Goal: Information Seeking & Learning: Compare options

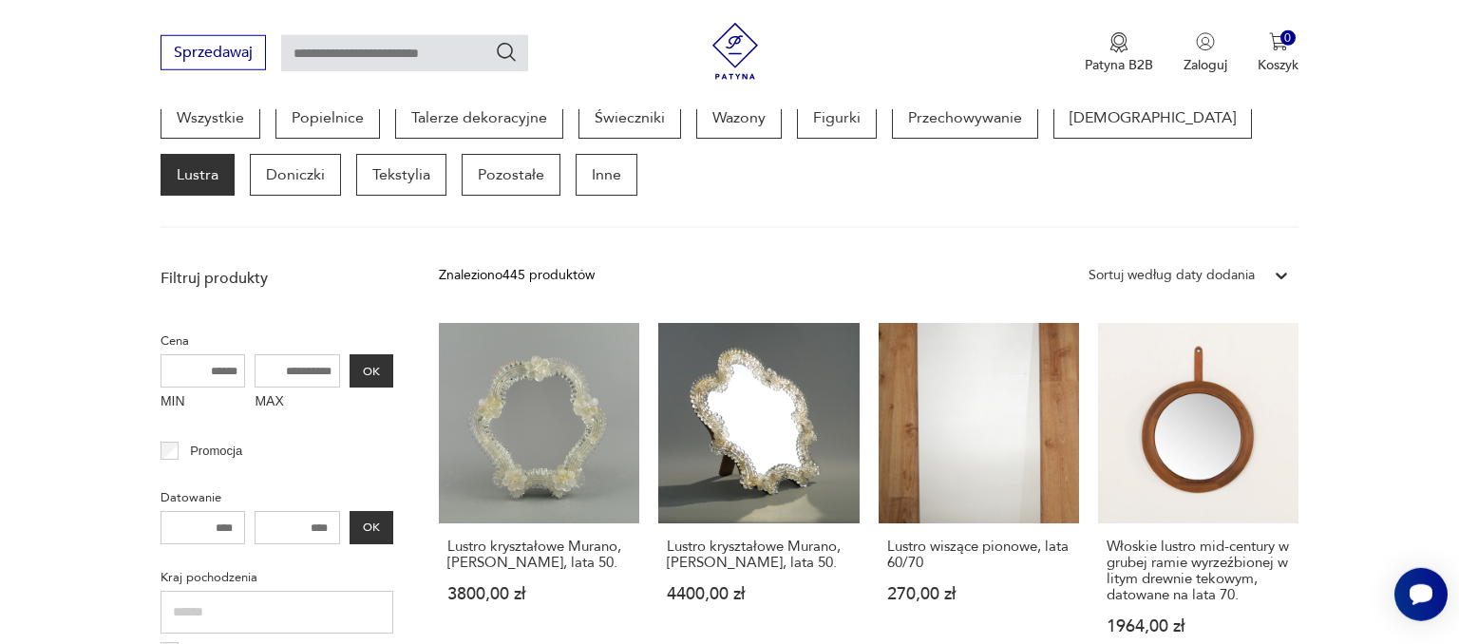
scroll to position [561, 0]
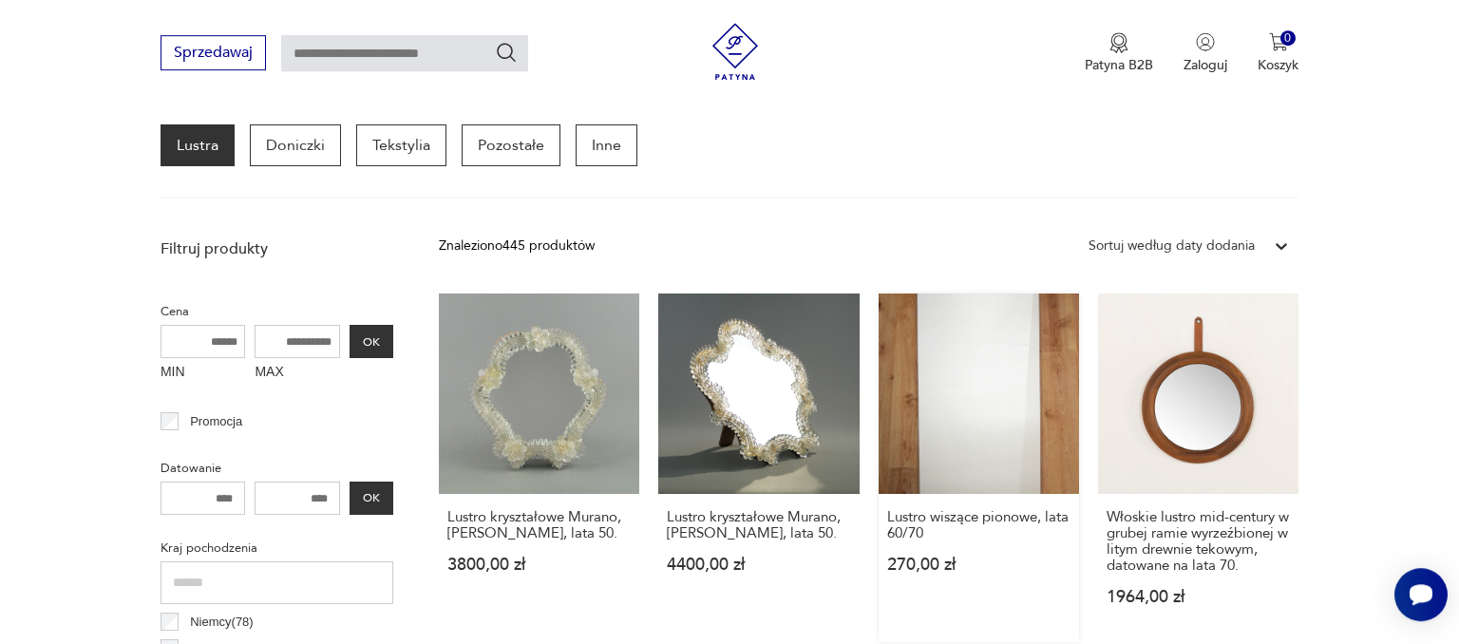
click at [1066, 363] on link "Lustro wiszące pionowe, lata 60/70 270,00 zł" at bounding box center [979, 468] width 200 height 349
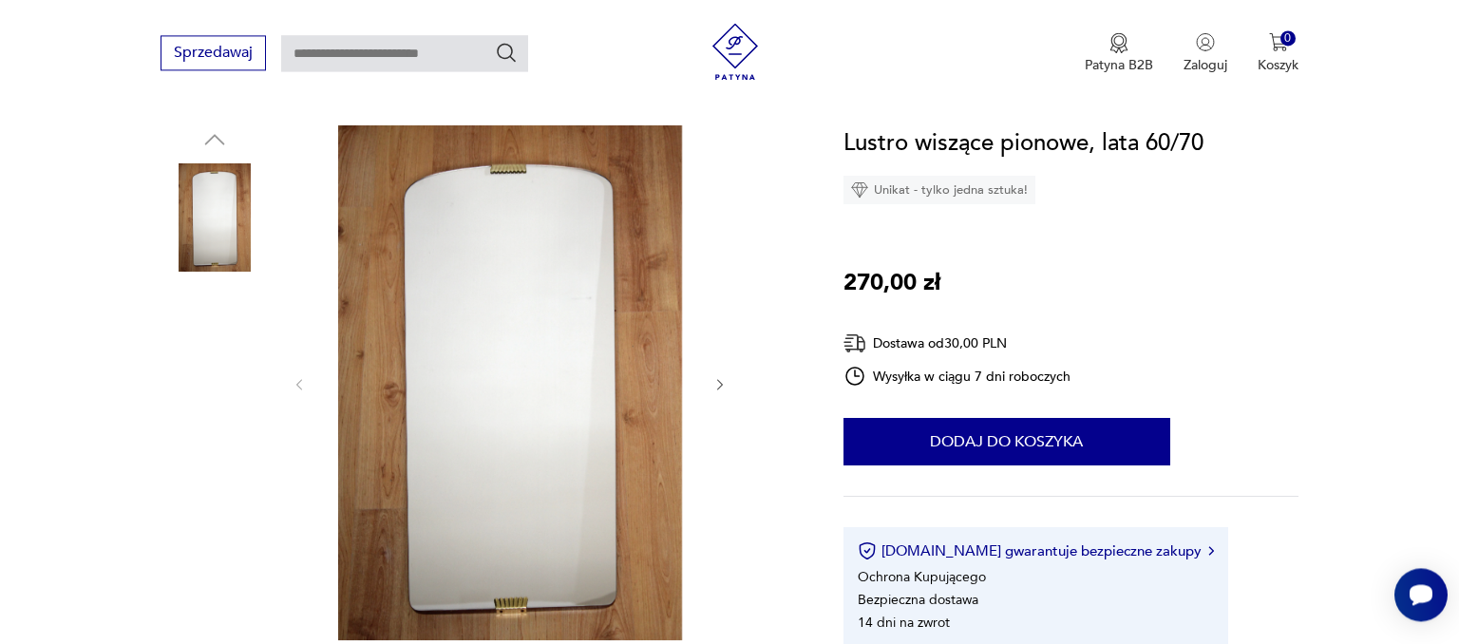
scroll to position [223, 0]
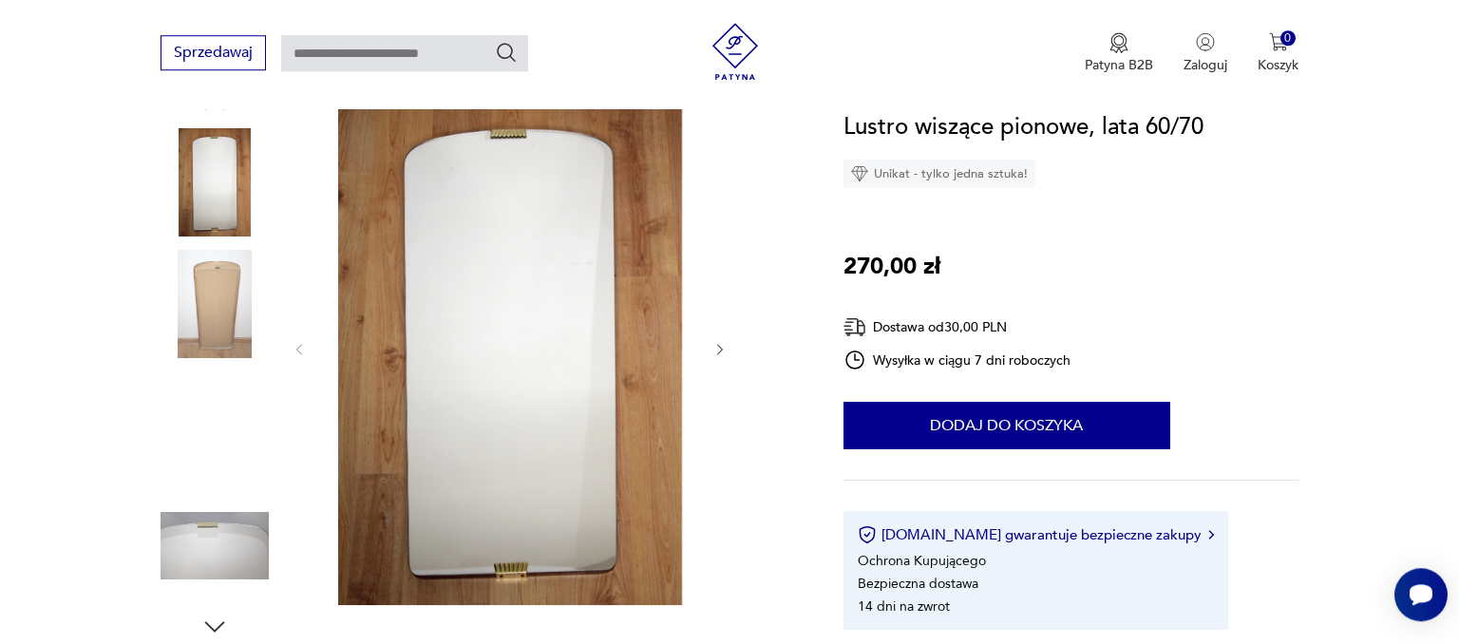
click at [197, 294] on img at bounding box center [215, 304] width 108 height 108
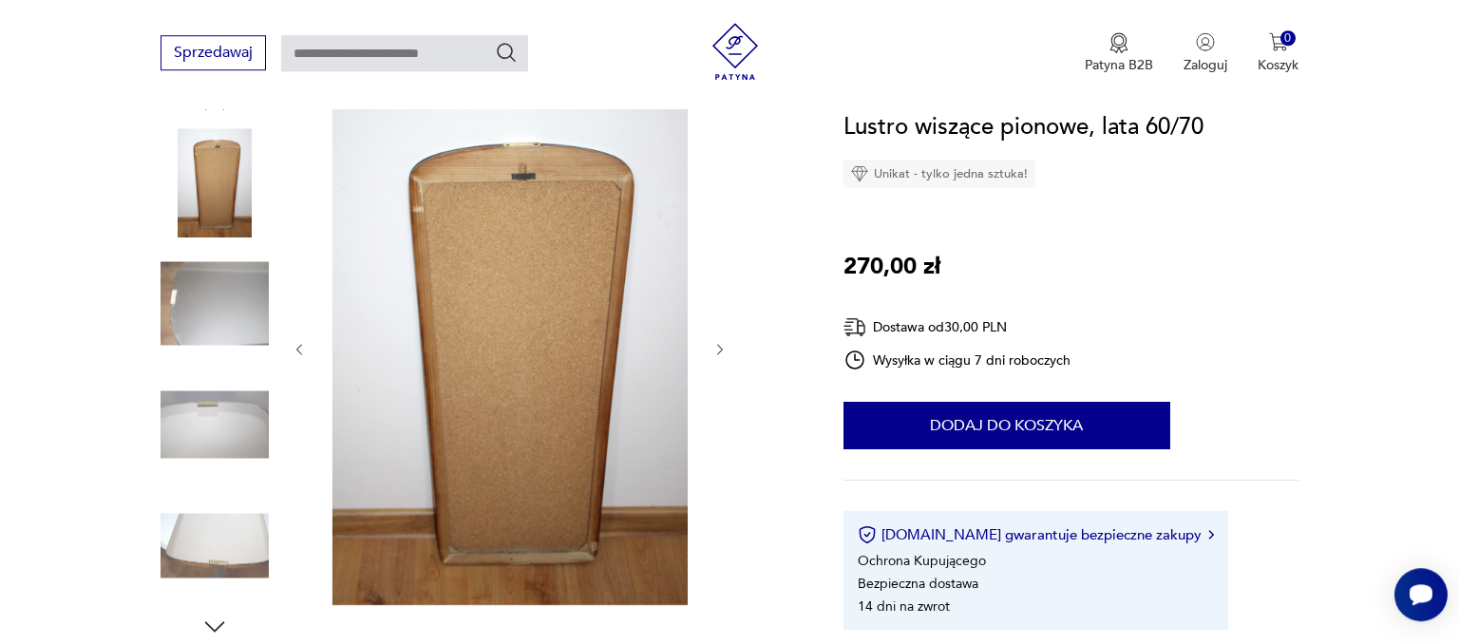
click at [192, 419] on img at bounding box center [215, 424] width 108 height 108
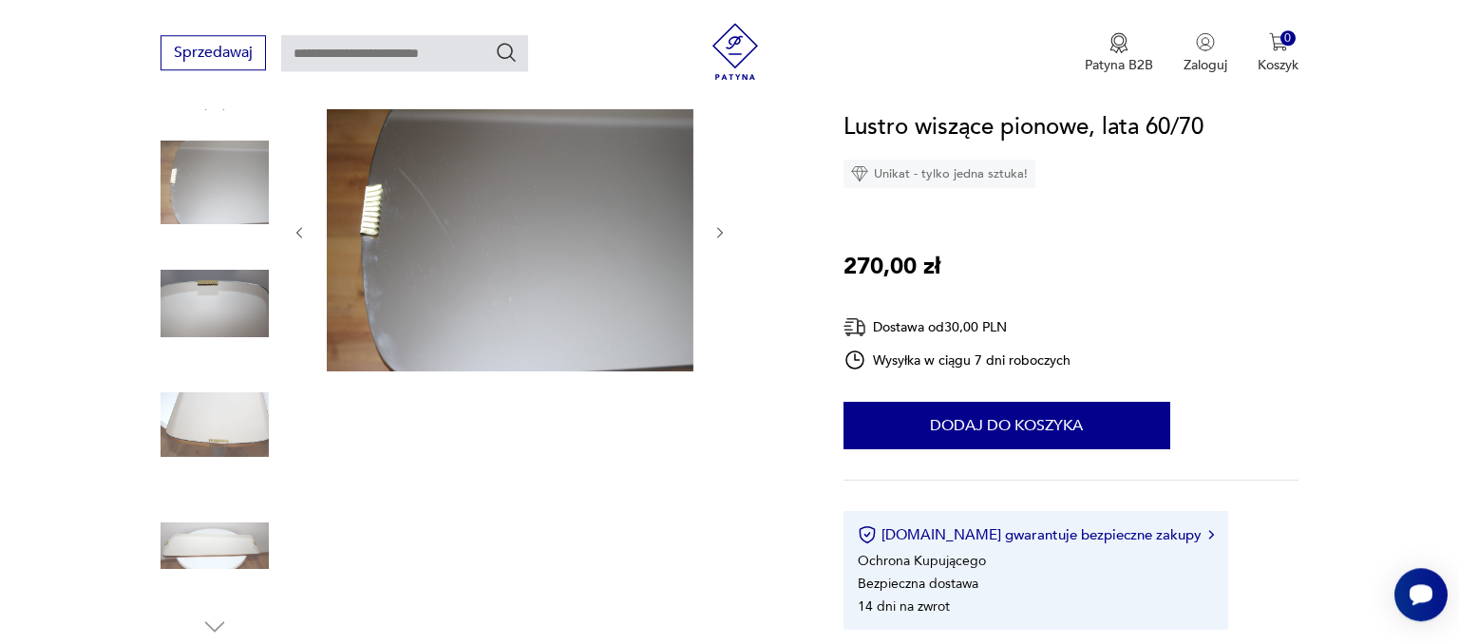
click at [203, 224] on img at bounding box center [215, 182] width 108 height 108
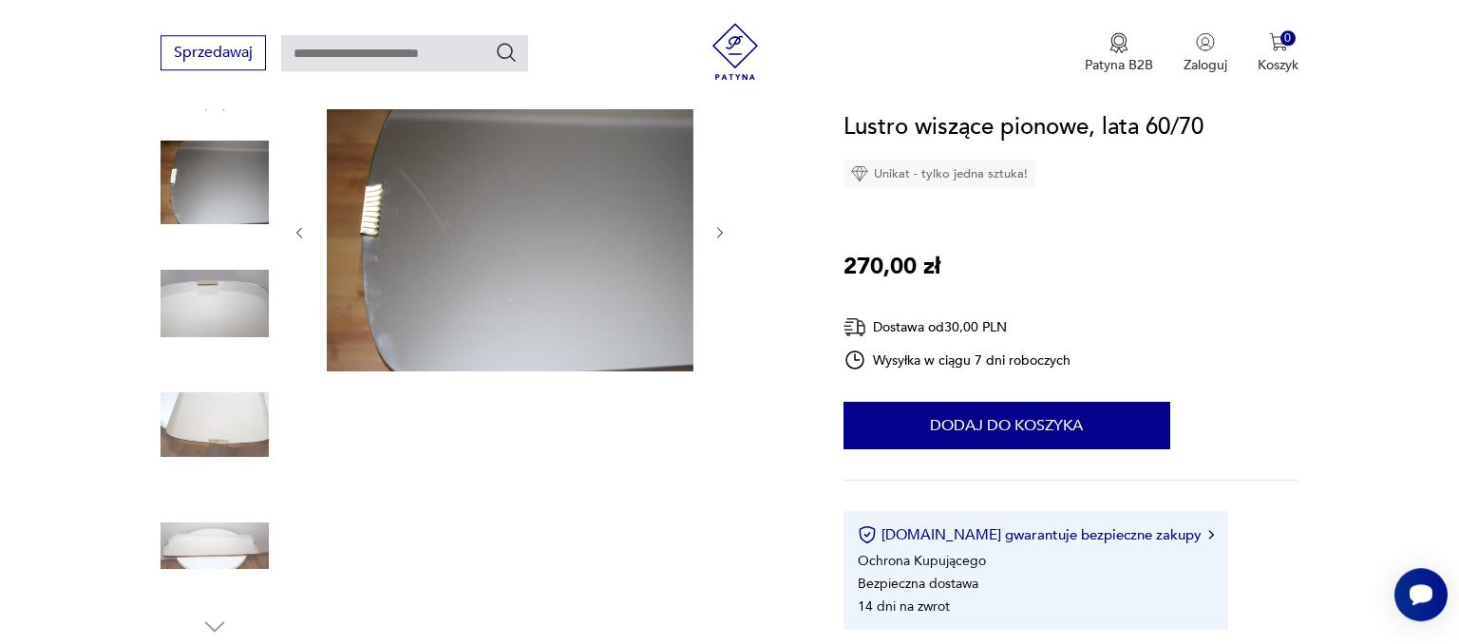
click at [237, 173] on img at bounding box center [215, 182] width 108 height 108
click at [234, 547] on img at bounding box center [215, 546] width 108 height 108
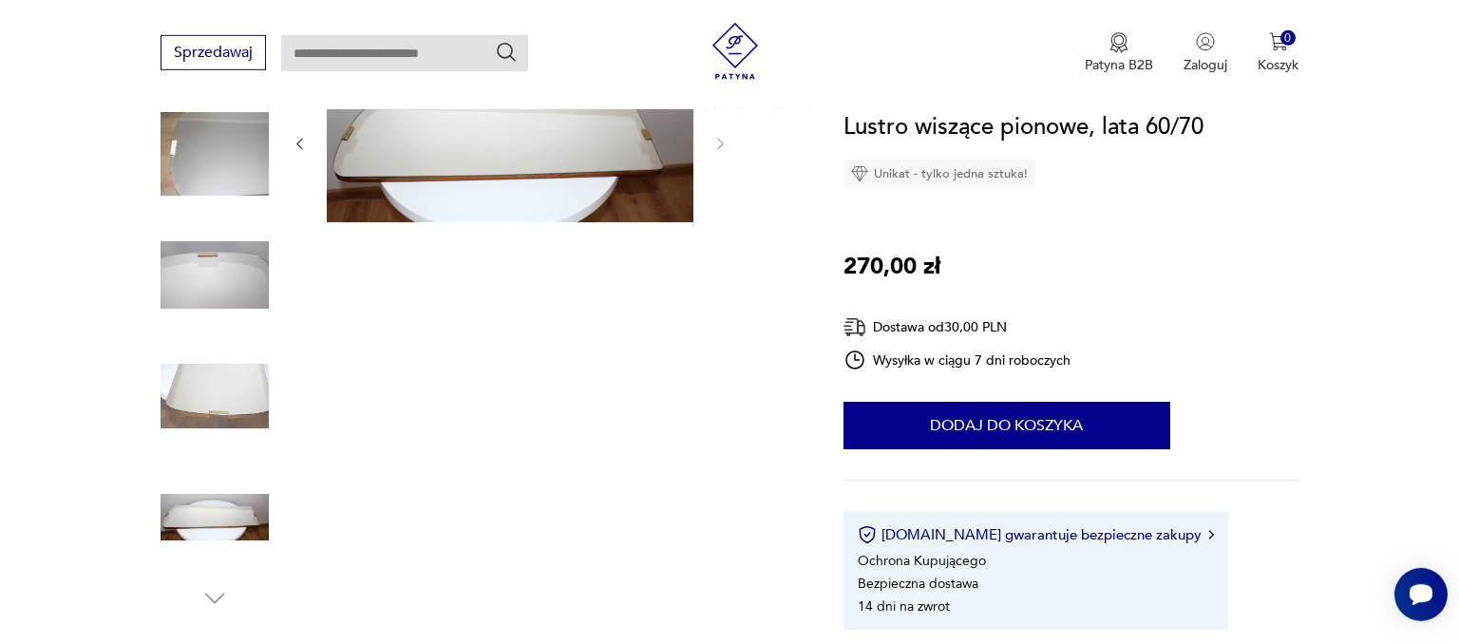
scroll to position [294, 0]
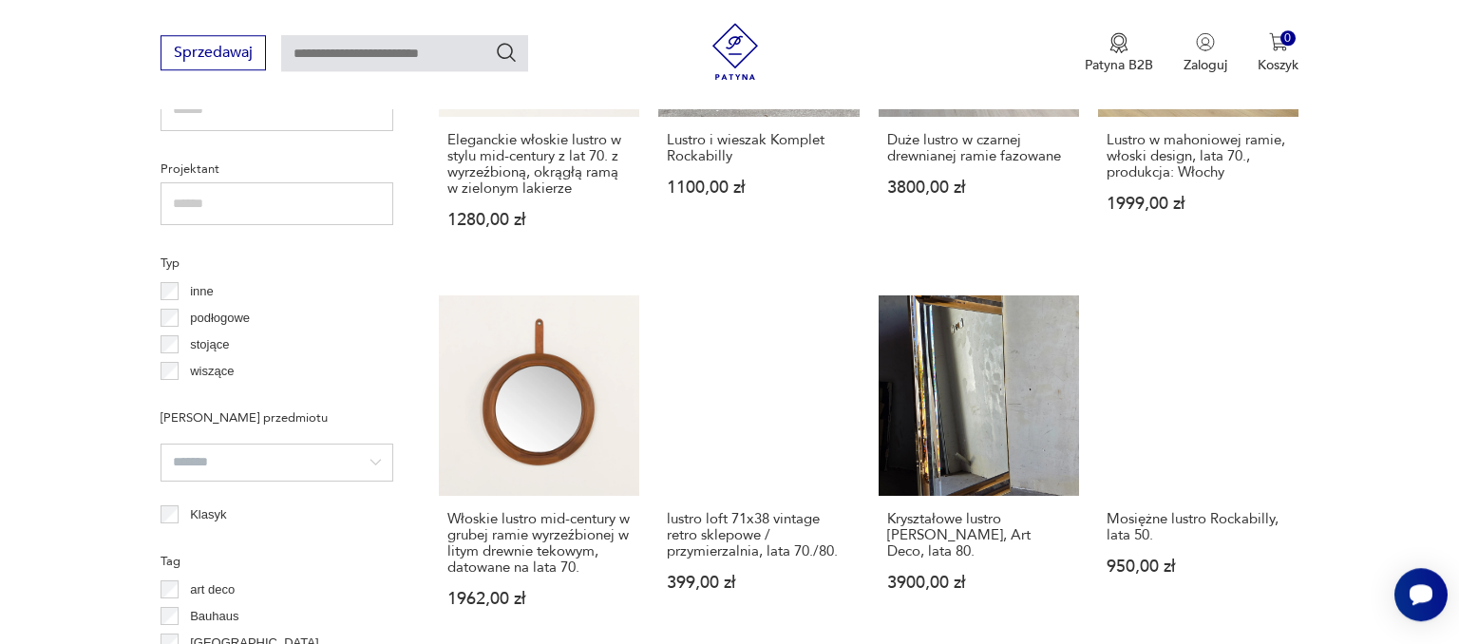
scroll to position [1347, 0]
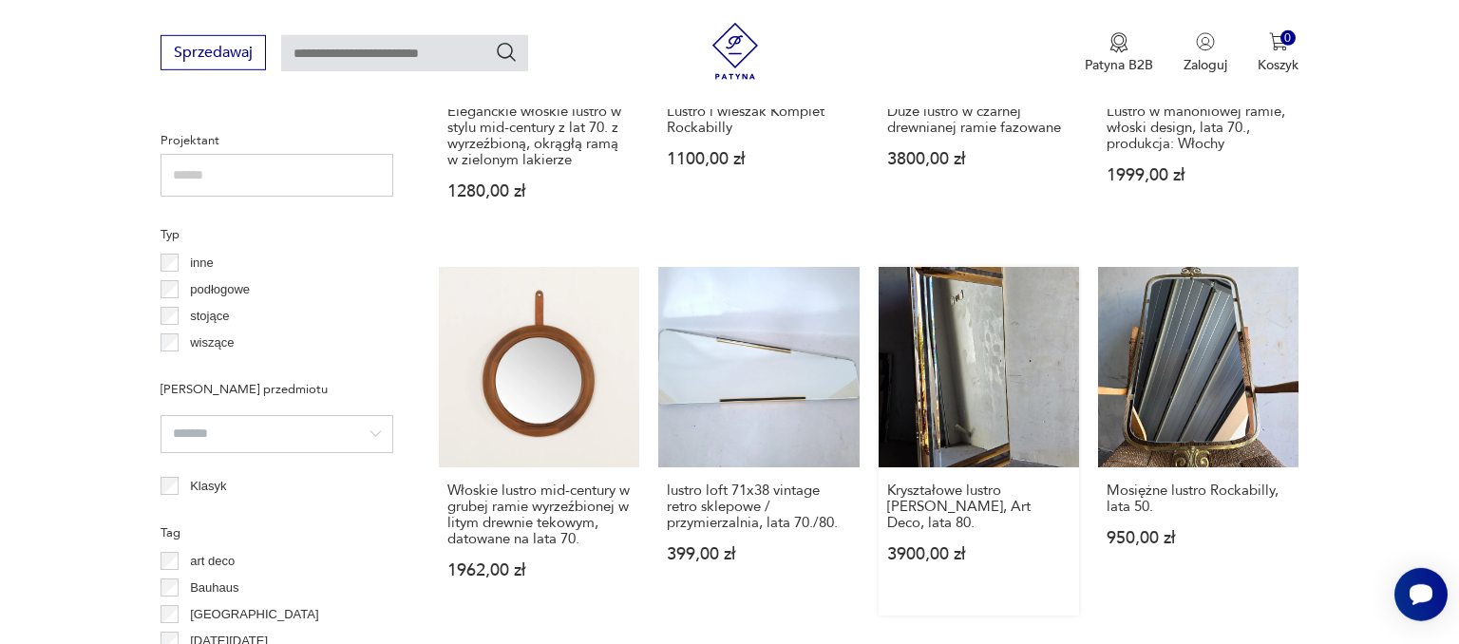
click at [984, 346] on link "Kryształowe lustro [PERSON_NAME], Art Deco, lata 80. 3900,00 zł" at bounding box center [979, 441] width 200 height 349
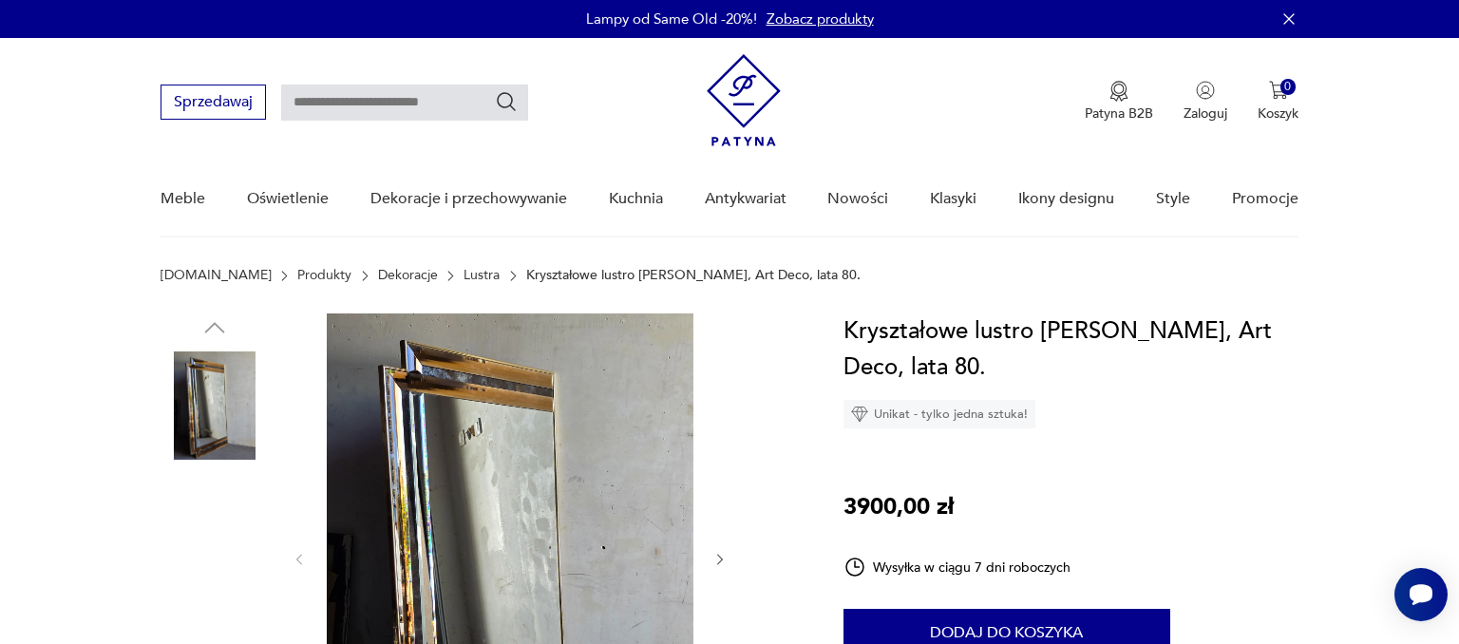
scroll to position [141, 0]
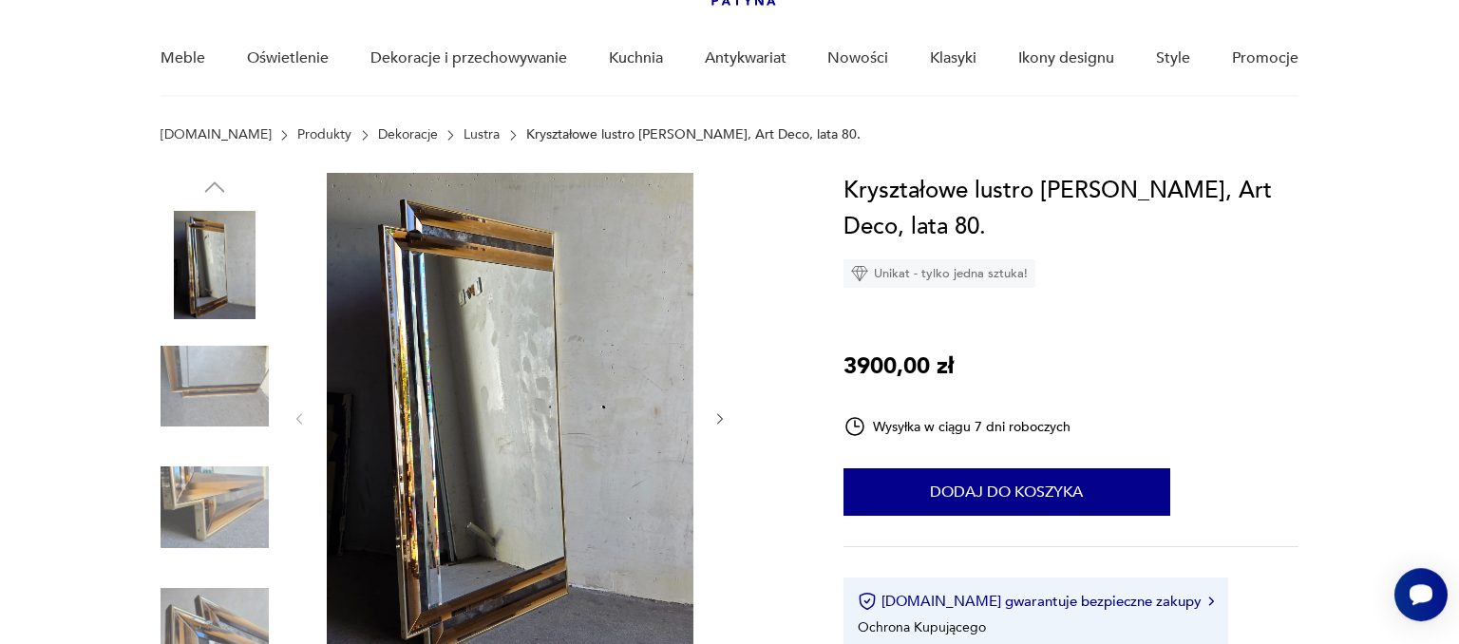
click at [524, 410] on img at bounding box center [510, 417] width 367 height 489
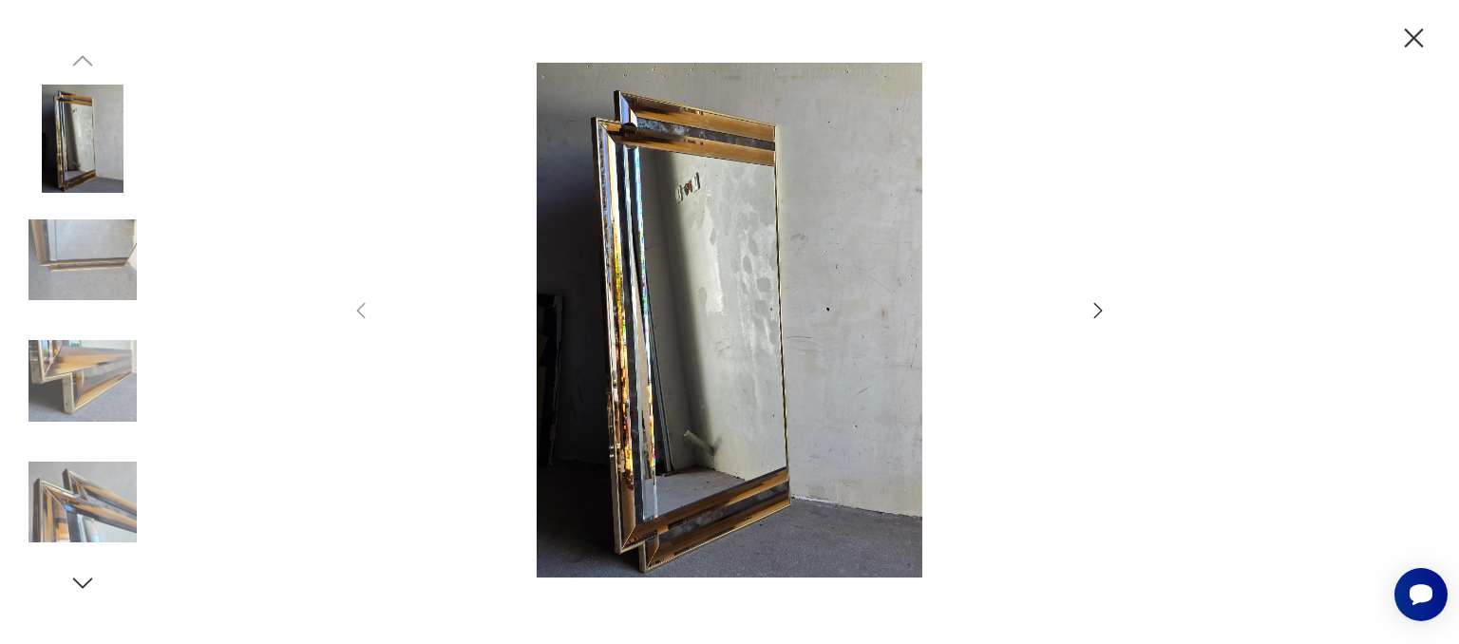
click at [1099, 307] on icon "button" at bounding box center [1098, 310] width 9 height 15
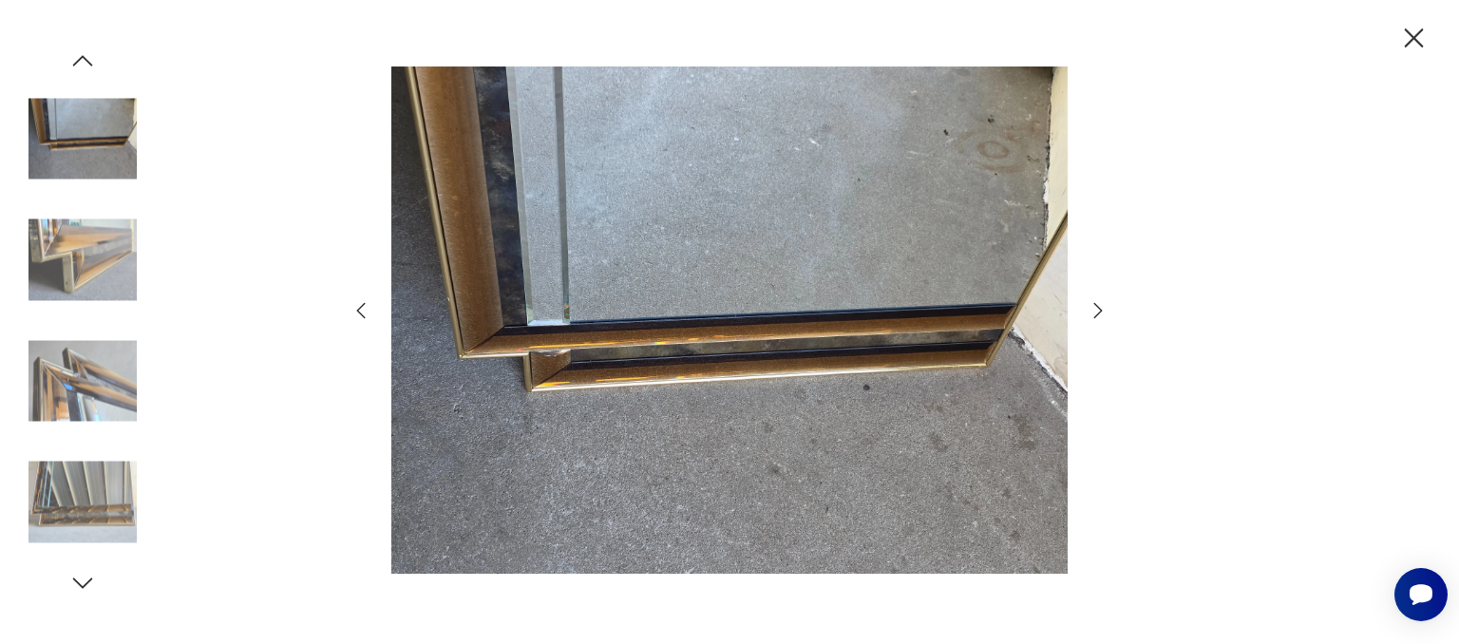
click at [1099, 307] on icon "button" at bounding box center [1098, 310] width 9 height 15
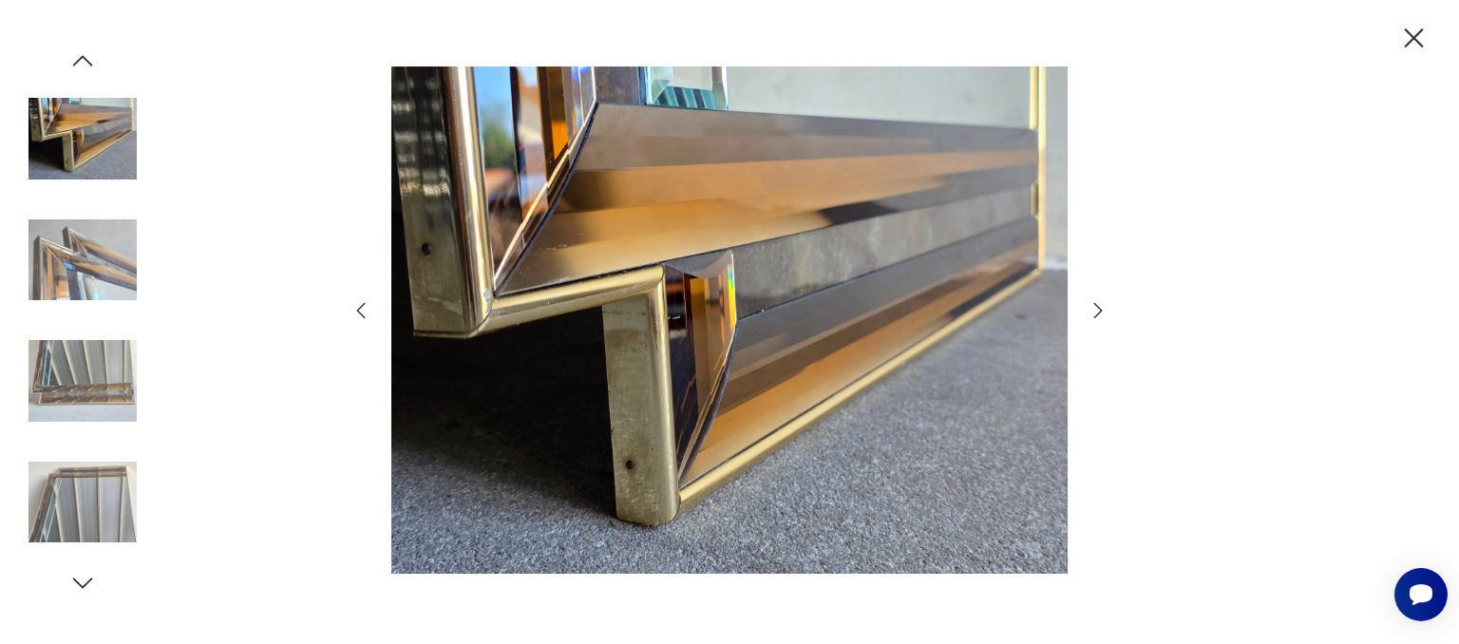
click at [1099, 307] on icon "button" at bounding box center [1098, 310] width 9 height 15
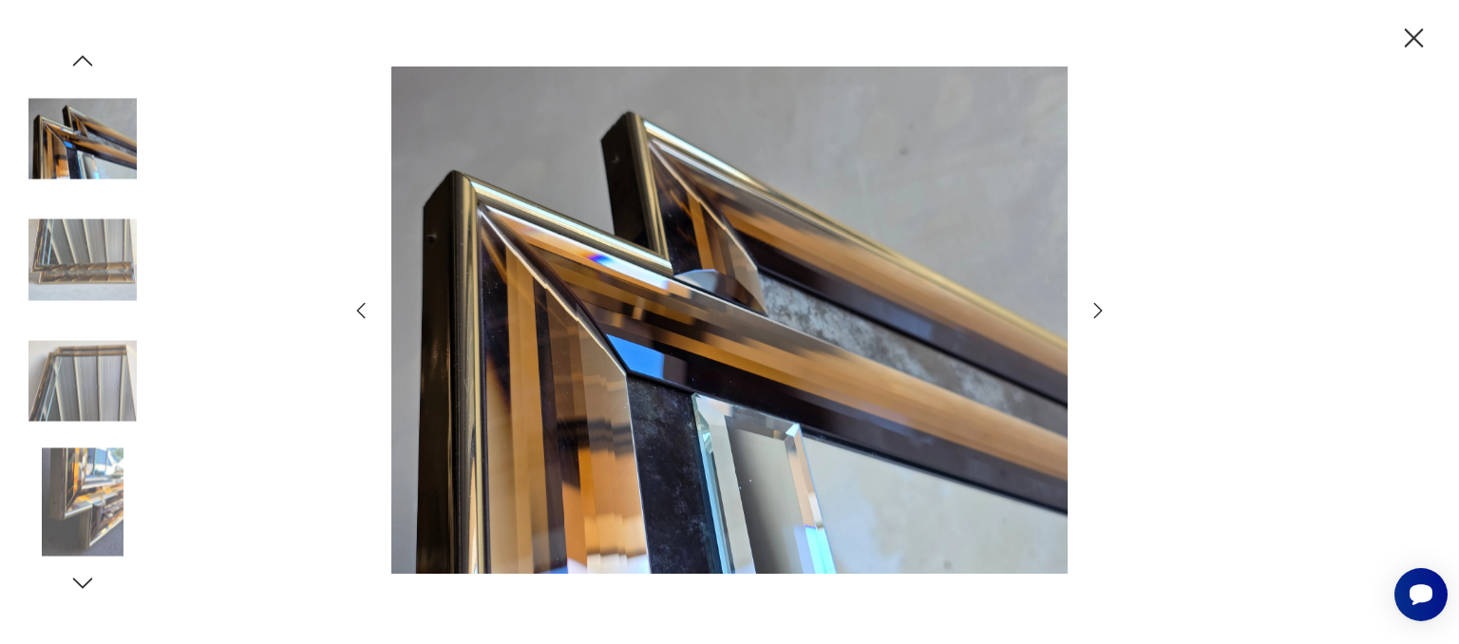
click at [1099, 307] on icon "button" at bounding box center [1098, 310] width 9 height 15
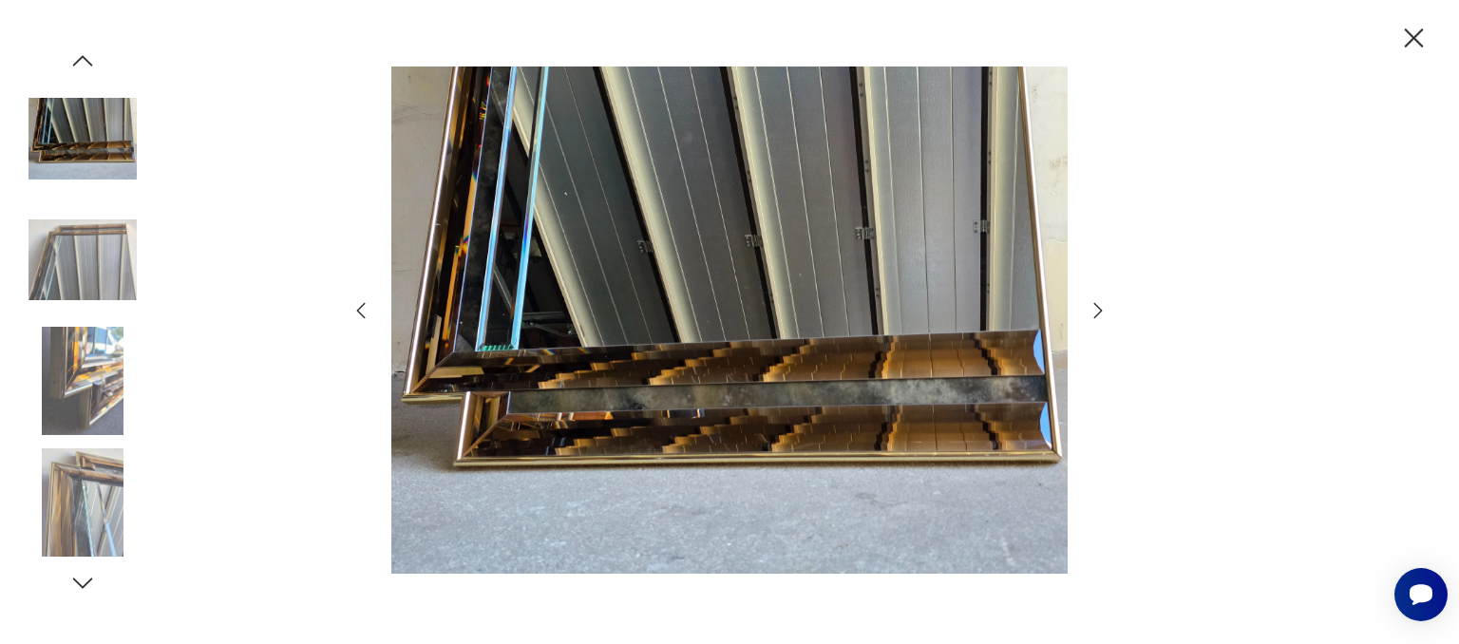
click at [1099, 307] on icon "button" at bounding box center [1098, 310] width 9 height 15
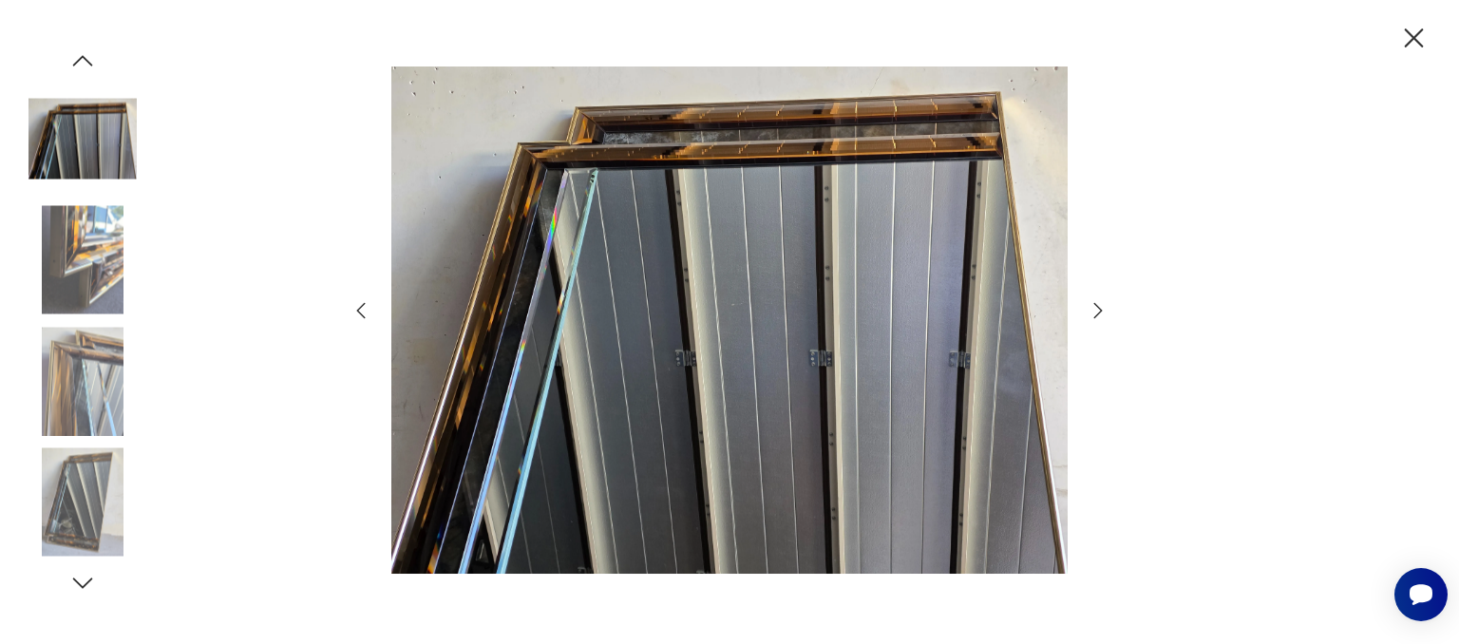
click at [1399, 36] on icon "button" at bounding box center [1413, 38] width 33 height 33
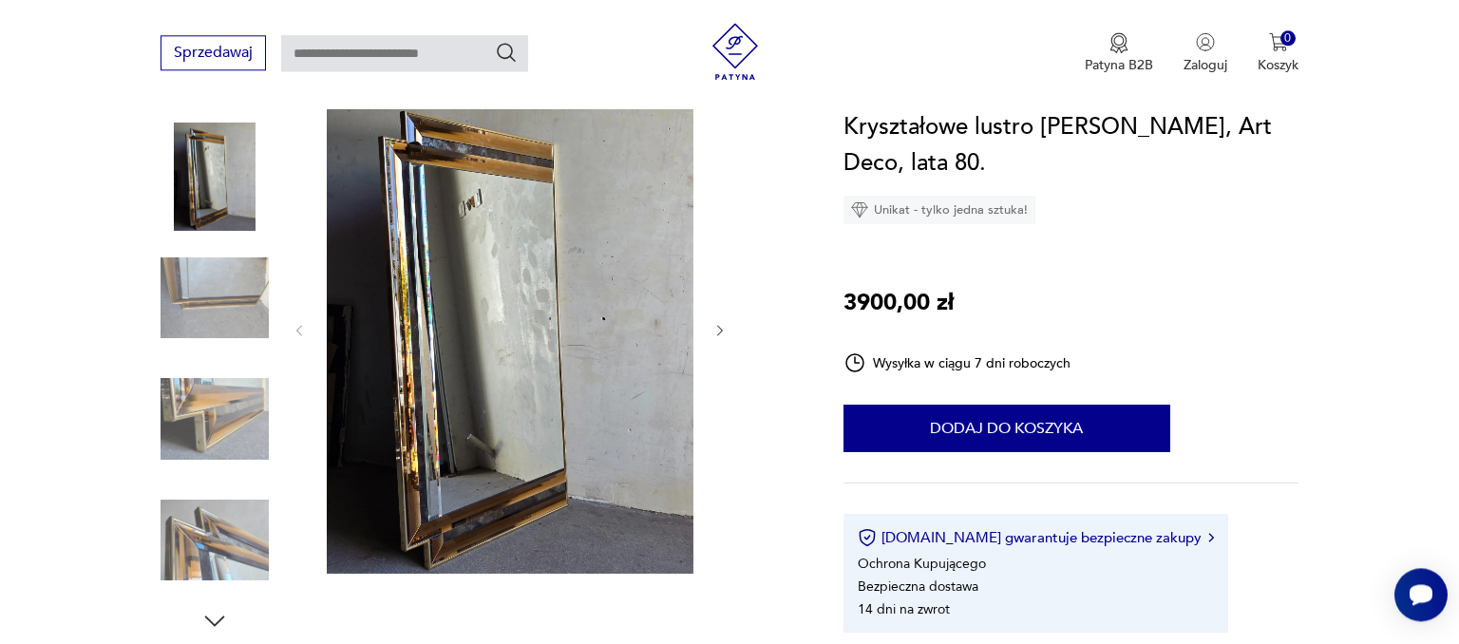
scroll to position [264, 0]
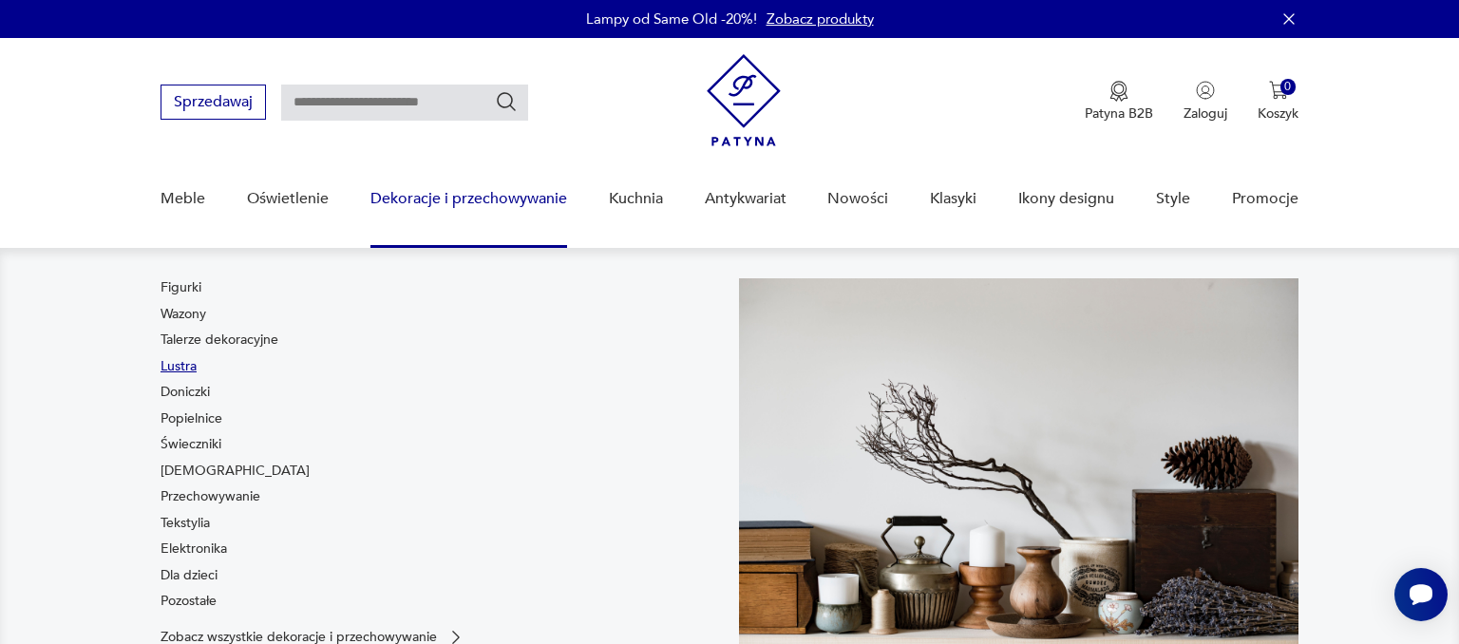
click at [173, 366] on link "Lustra" at bounding box center [179, 366] width 36 height 19
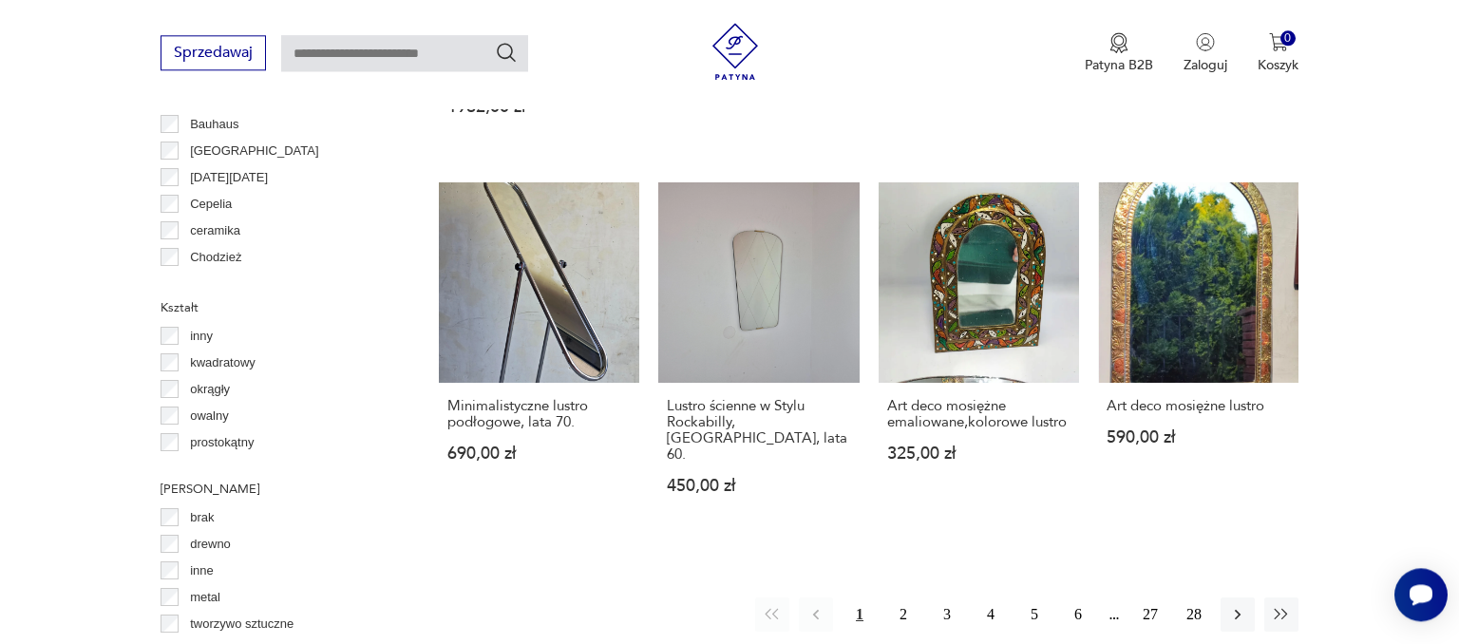
scroll to position [1816, 0]
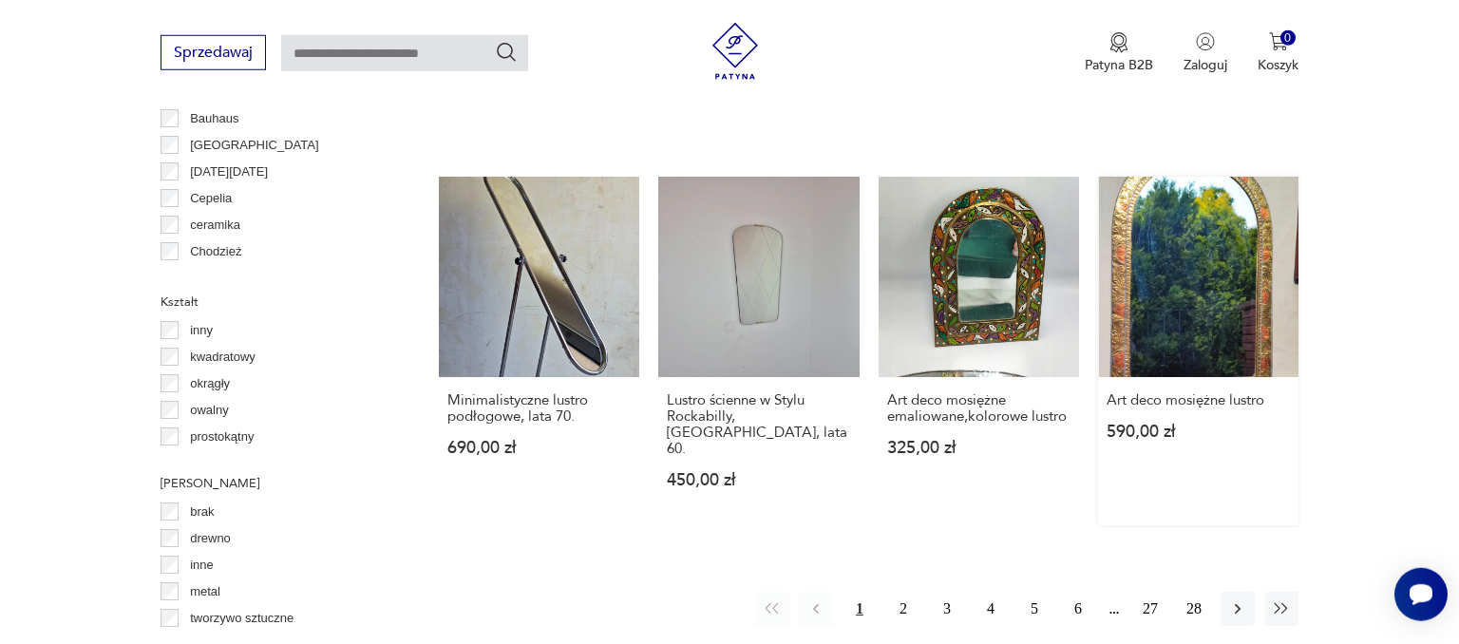
click at [1200, 340] on link "Art deco mosiężne lustro 590,00 zł" at bounding box center [1198, 351] width 200 height 349
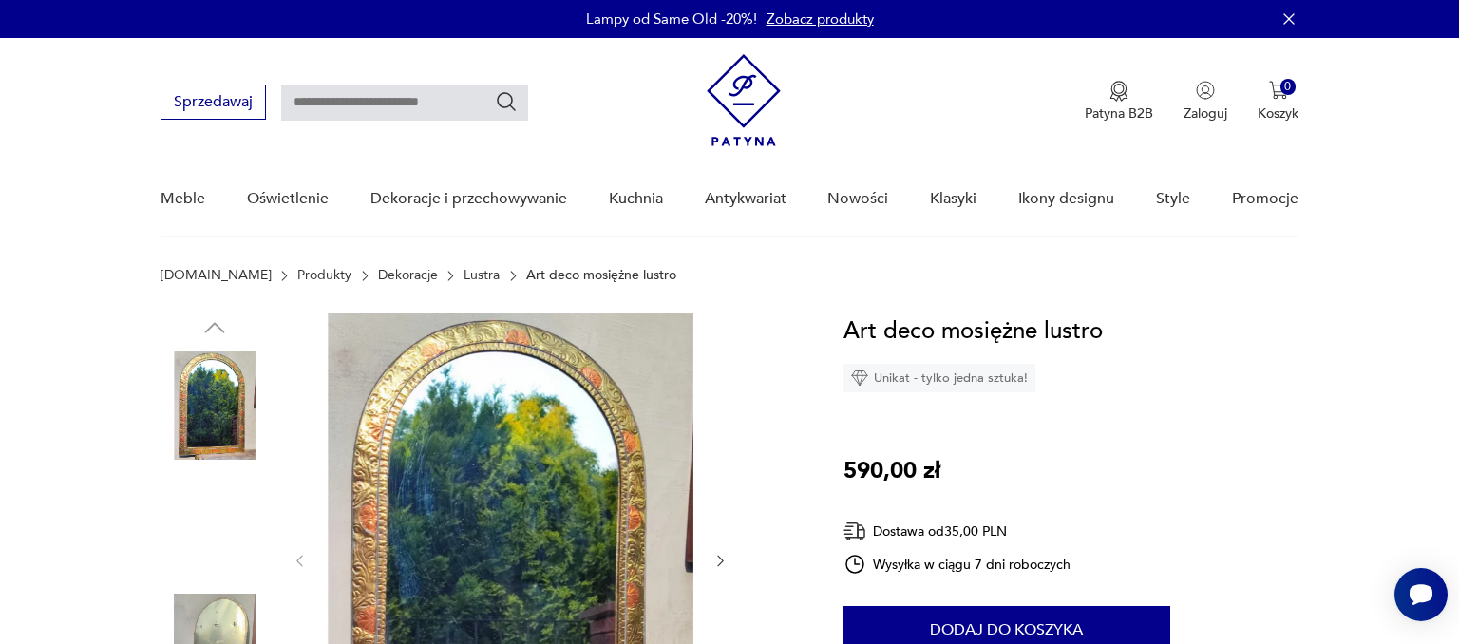
click at [533, 426] on img at bounding box center [510, 558] width 367 height 491
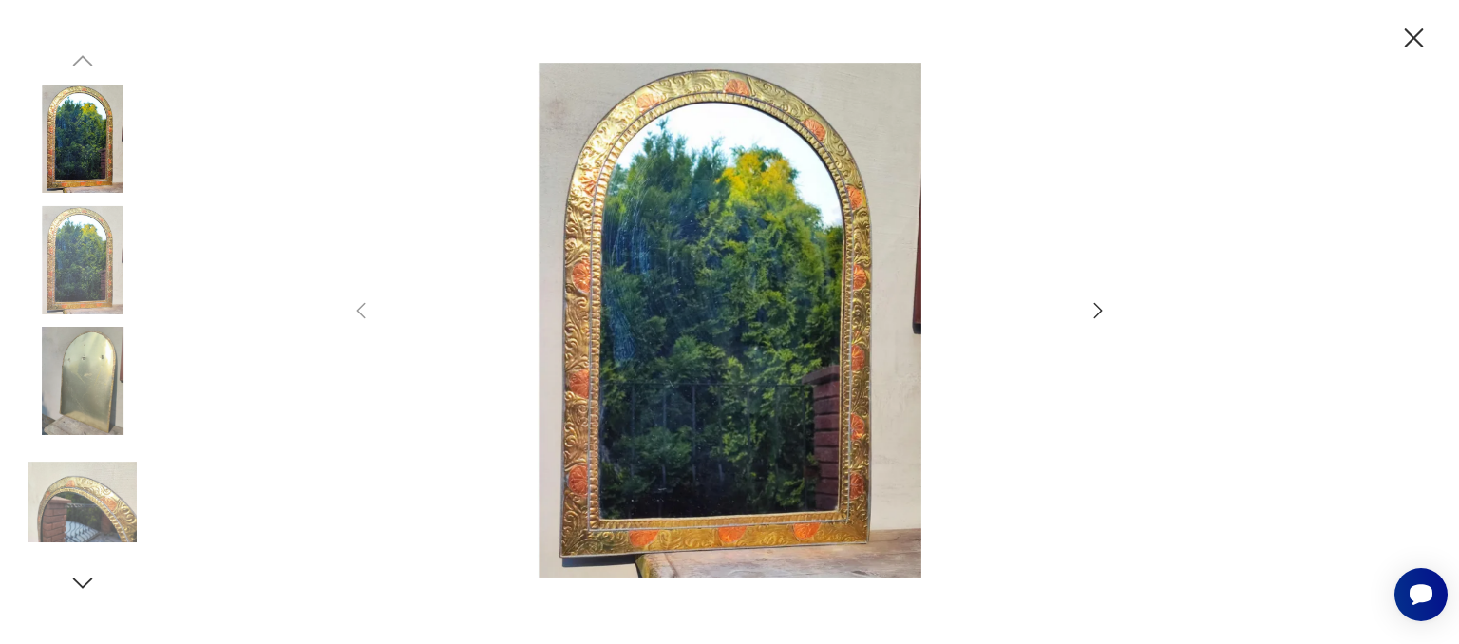
click at [1092, 308] on icon "button" at bounding box center [1098, 310] width 23 height 23
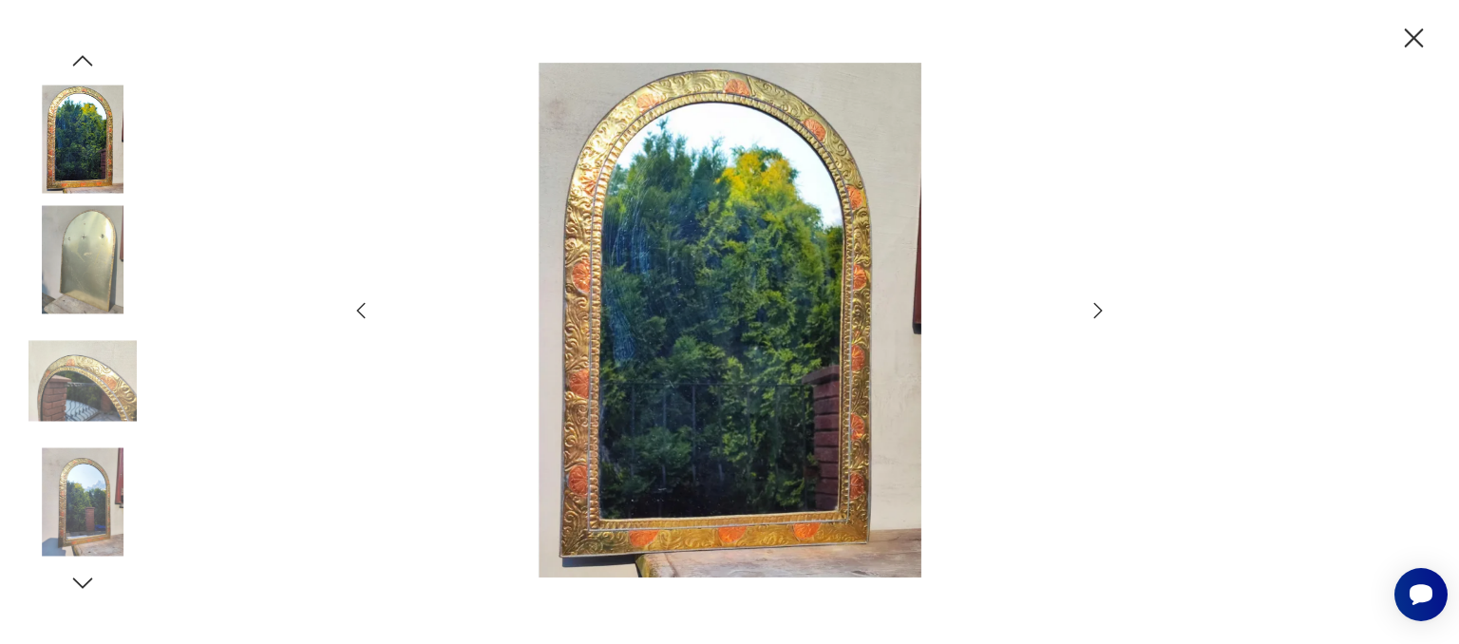
click at [1092, 308] on icon "button" at bounding box center [1098, 310] width 23 height 23
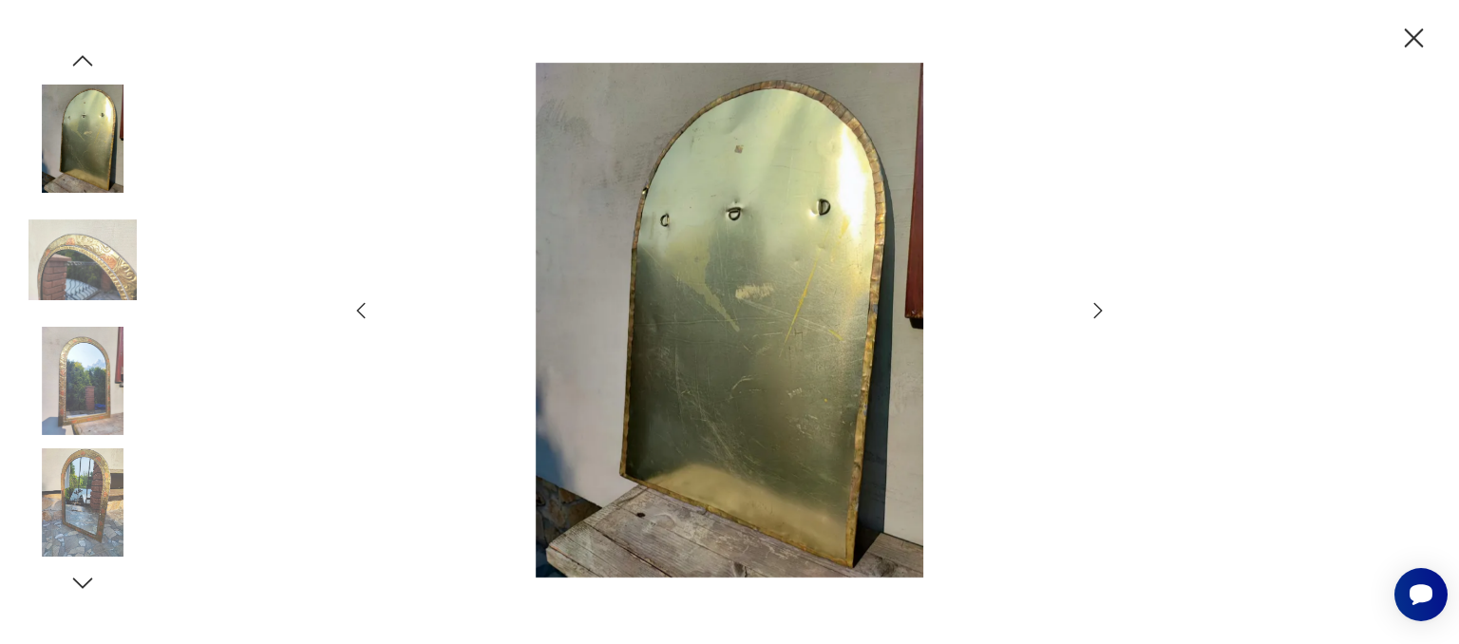
click at [1092, 308] on icon "button" at bounding box center [1098, 310] width 23 height 23
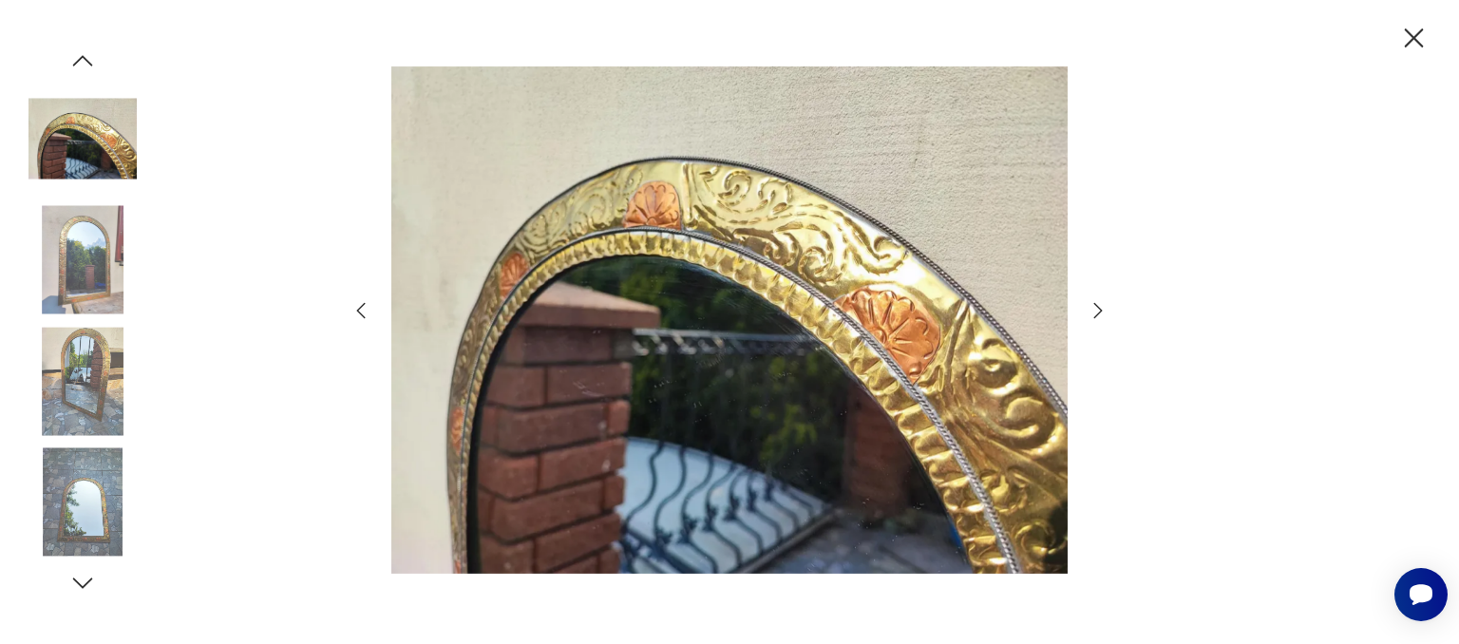
click at [1092, 308] on icon "button" at bounding box center [1098, 310] width 23 height 23
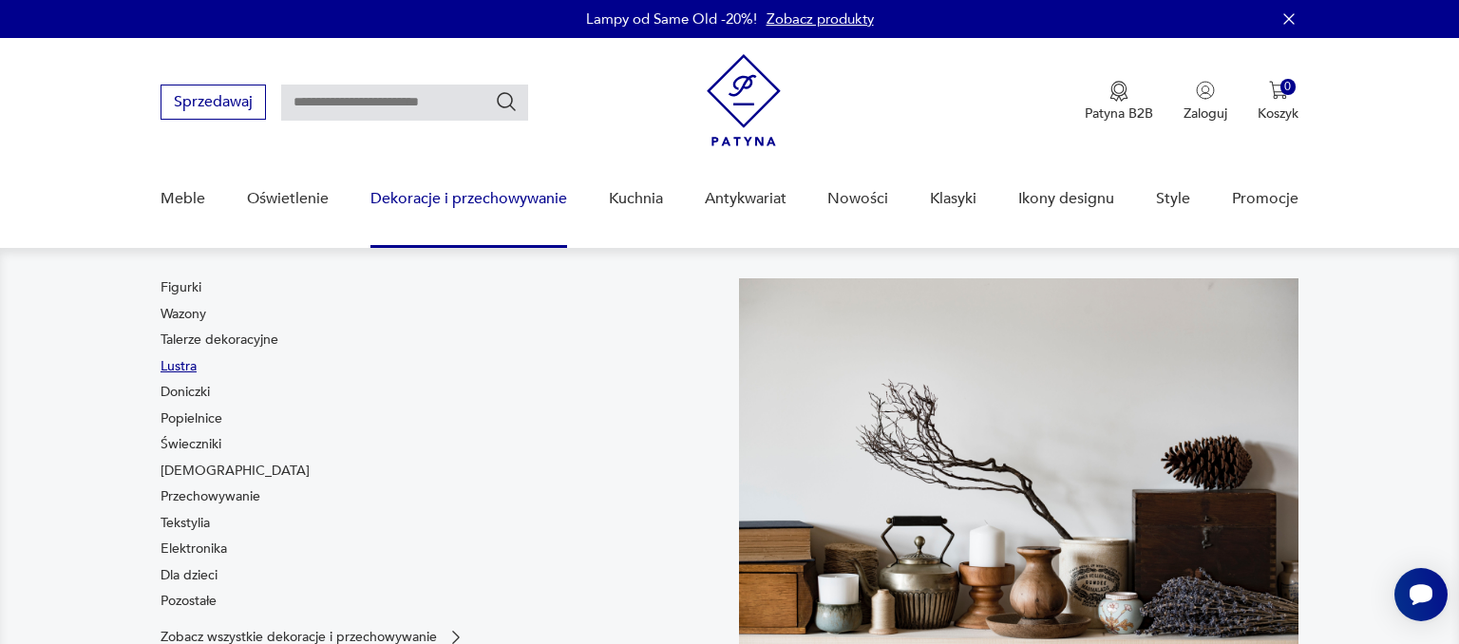
click at [181, 363] on link "Lustra" at bounding box center [179, 366] width 36 height 19
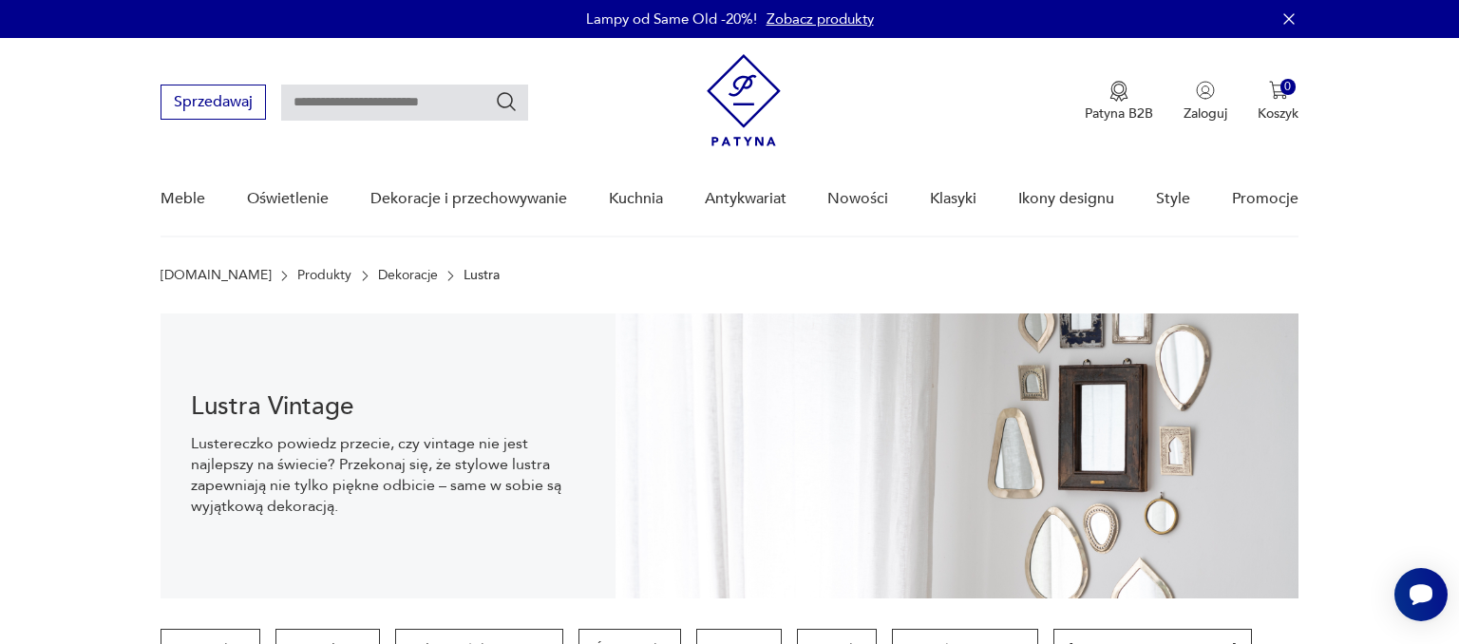
click at [1286, 15] on icon "button" at bounding box center [1288, 18] width 10 height 10
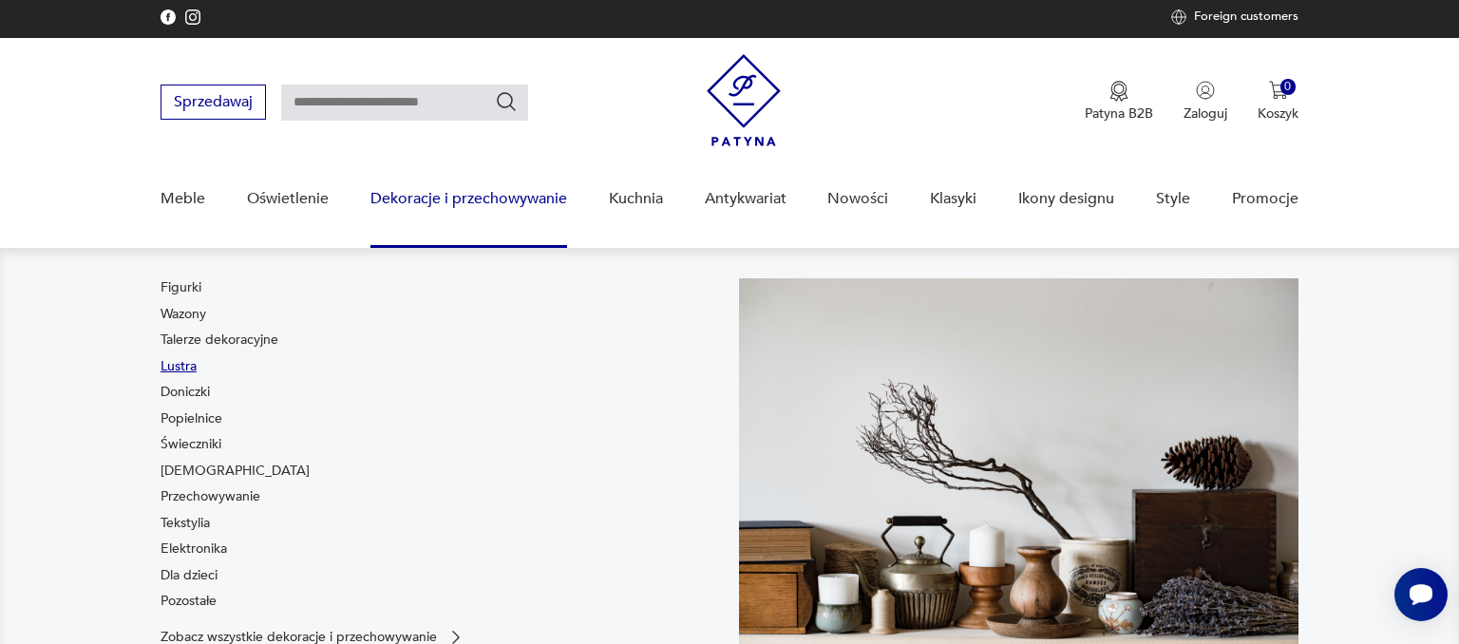
click at [170, 364] on link "Lustra" at bounding box center [179, 366] width 36 height 19
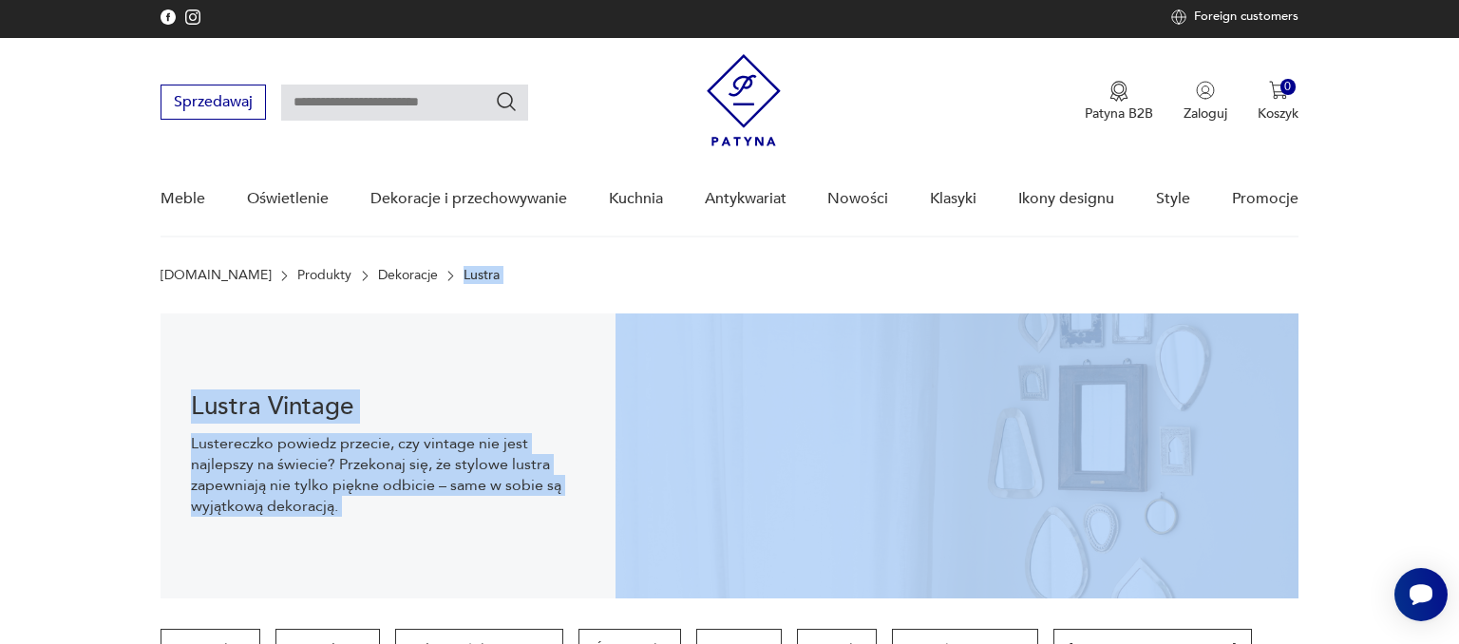
drag, startPoint x: 1458, startPoint y: 153, endPoint x: 1453, endPoint y: 416, distance: 263.1
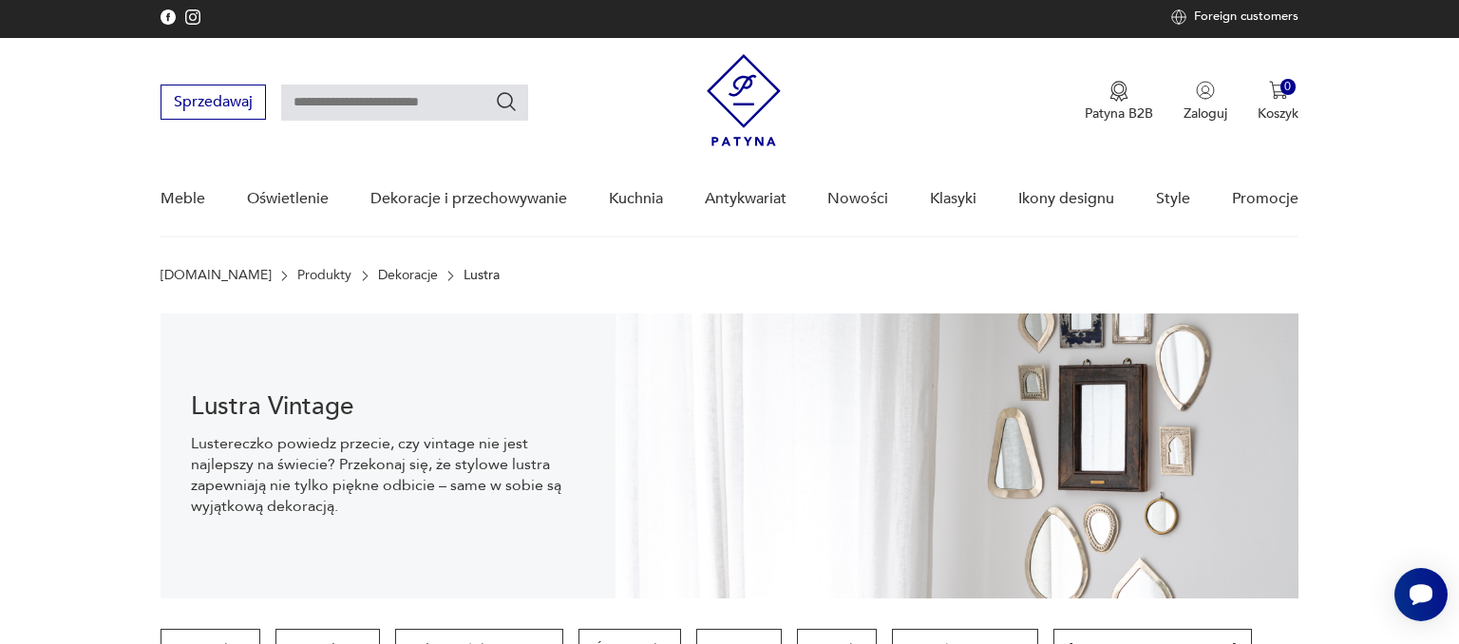
click at [1361, 362] on section "Lustra Vintage Lustereczko powiedz przecie, czy vintage nie jest najlepszy na ś…" at bounding box center [729, 455] width 1459 height 285
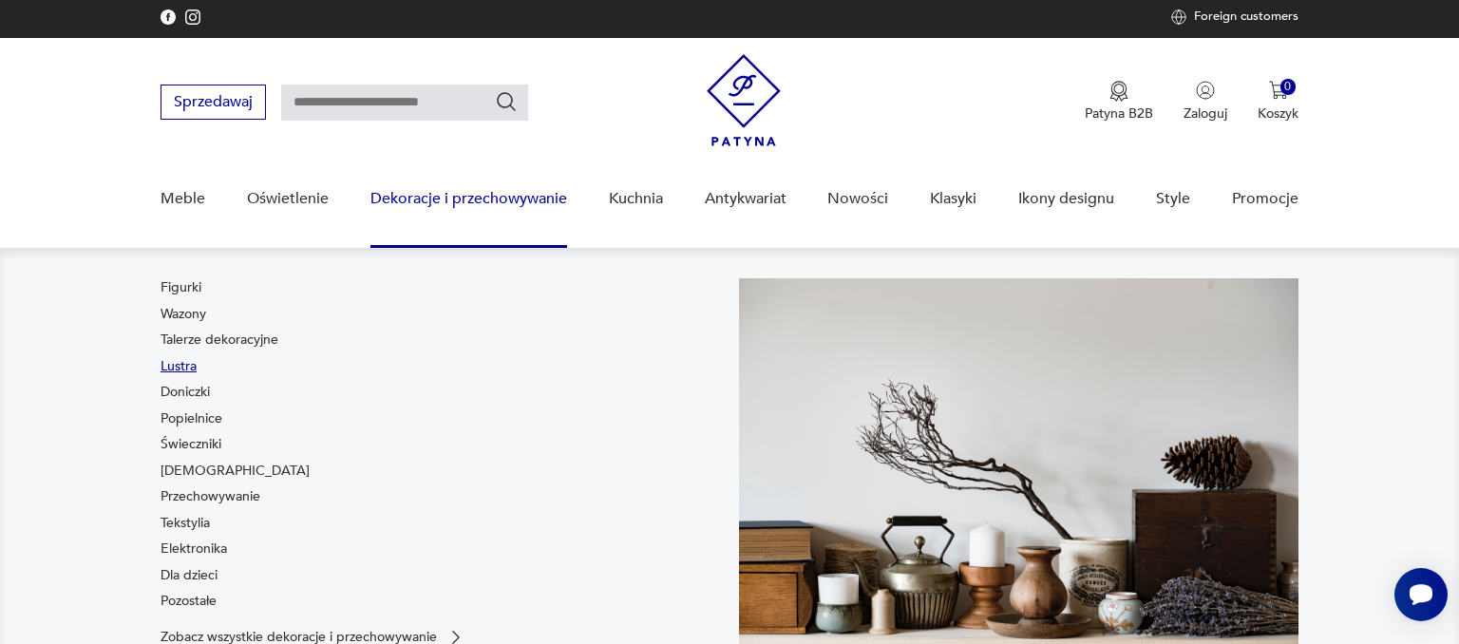
click at [188, 364] on link "Lustra" at bounding box center [179, 366] width 36 height 19
click at [192, 368] on link "Lustra" at bounding box center [179, 366] width 36 height 19
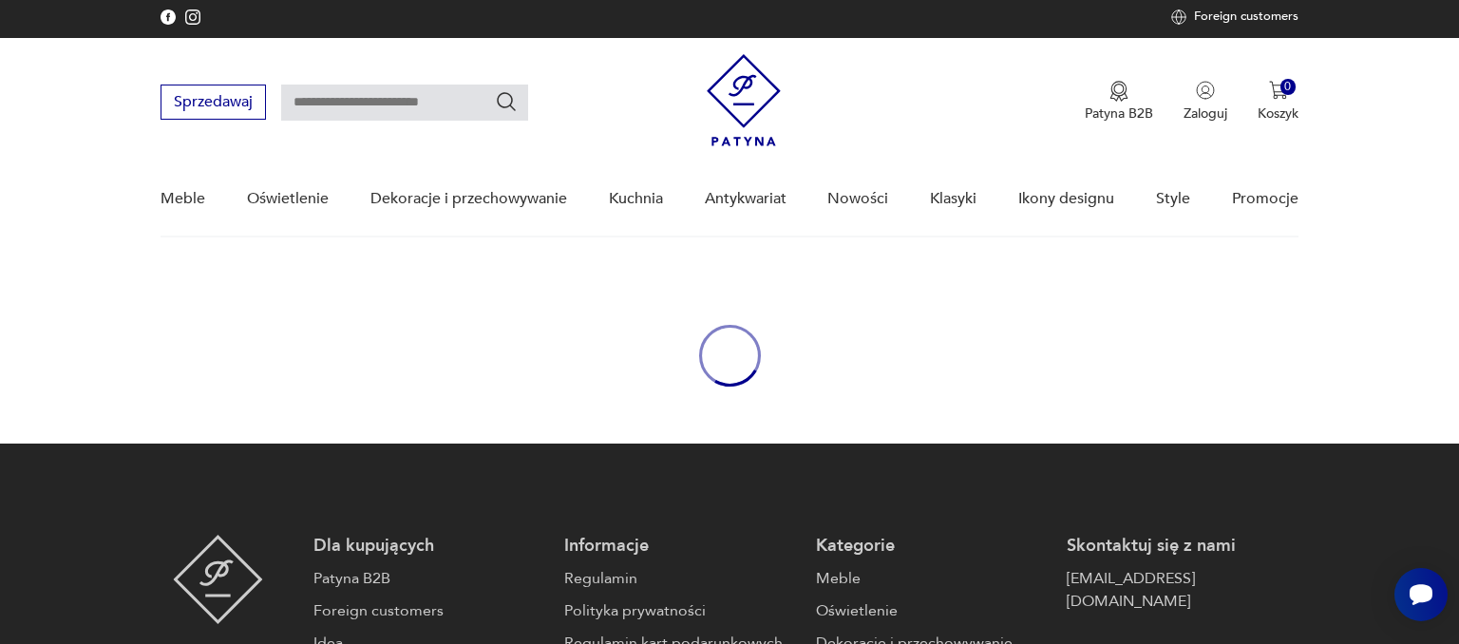
scroll to position [188, 0]
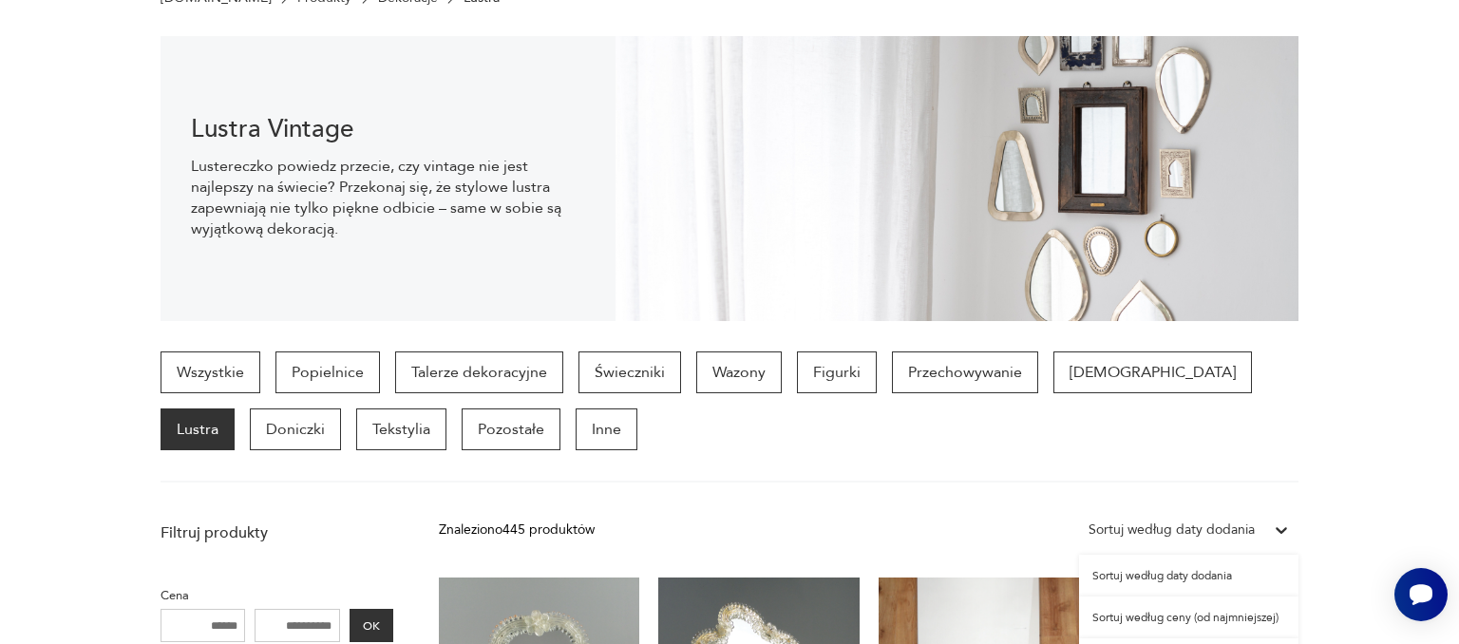
click at [1280, 547] on div "option Sortuj według daty dodania focused, 1 of 3. 3 results available. Use Up …" at bounding box center [1188, 530] width 219 height 34
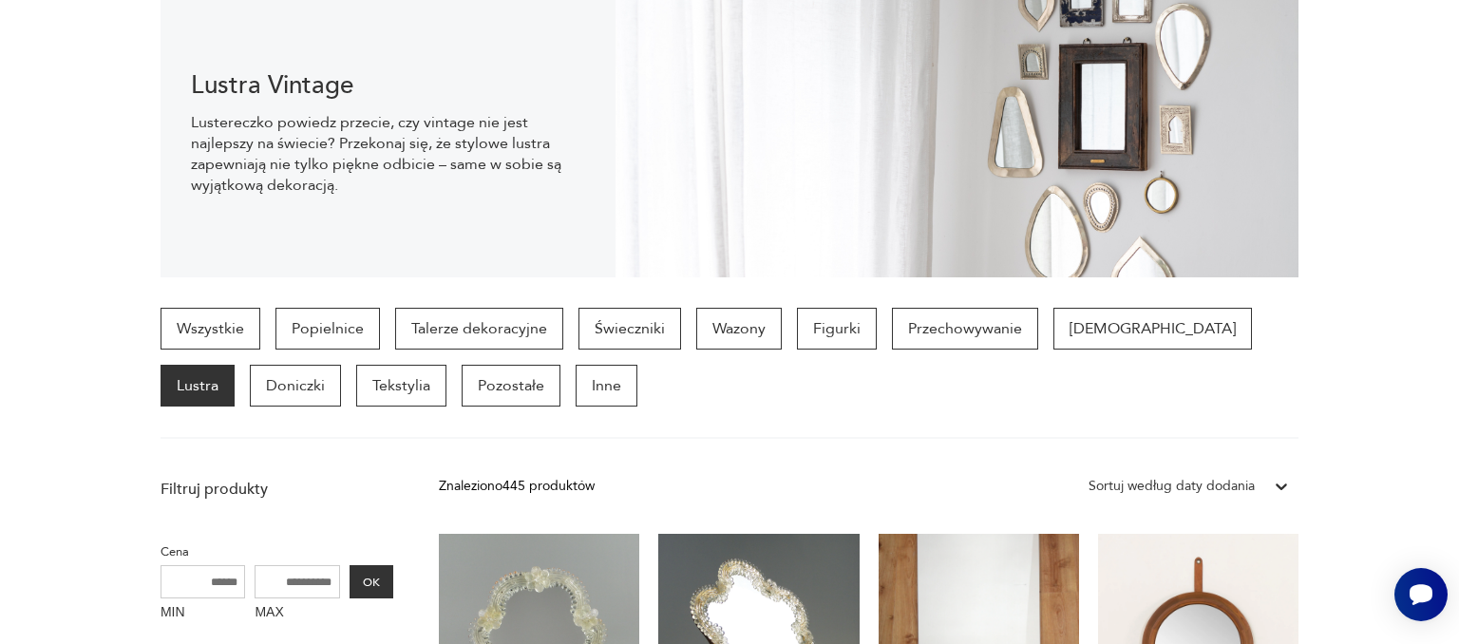
click at [1282, 483] on icon at bounding box center [1281, 486] width 19 height 19
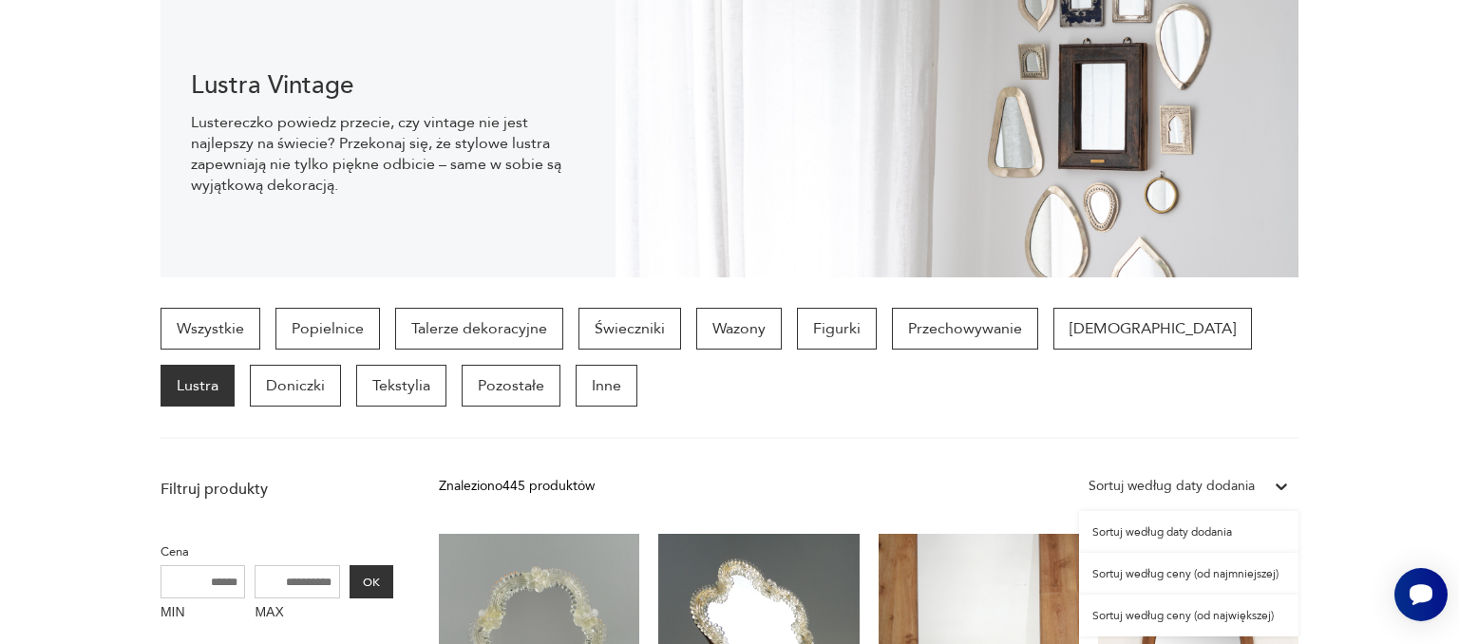
click at [1282, 483] on icon at bounding box center [1281, 486] width 19 height 19
click at [1225, 571] on div "Sortuj według ceny (od najmniejszej)" at bounding box center [1188, 574] width 219 height 42
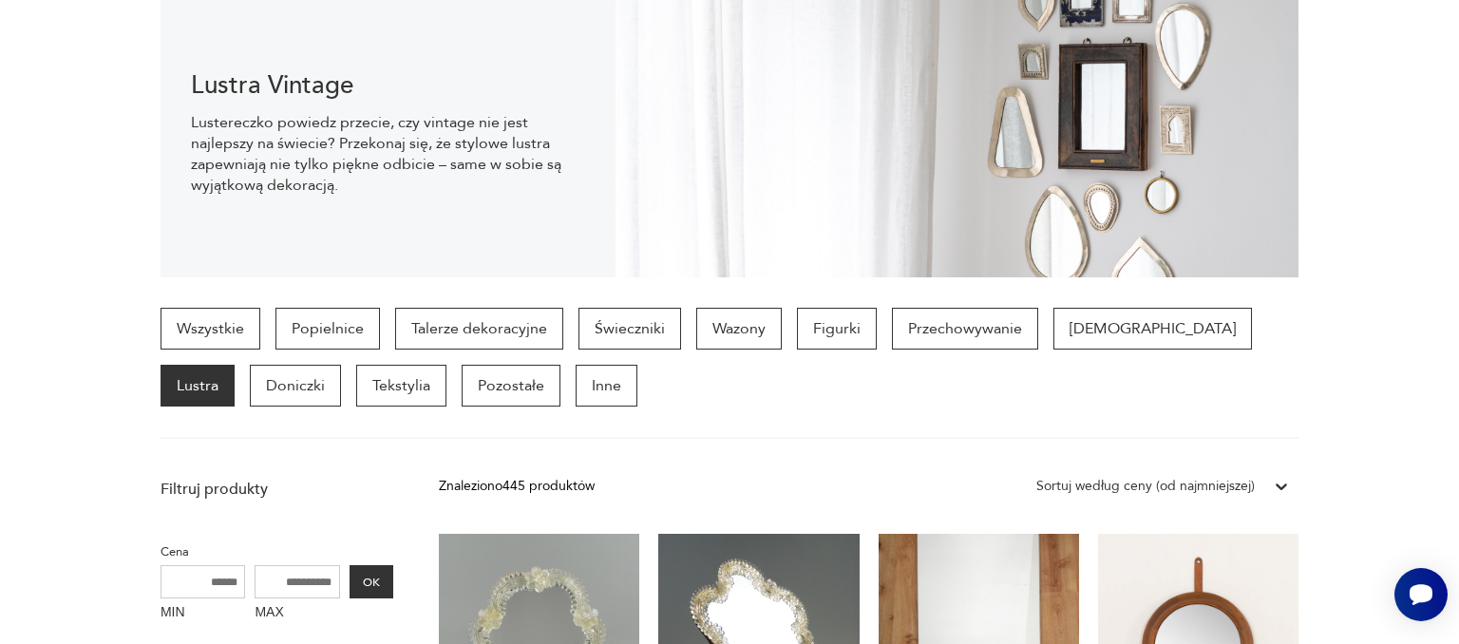
scroll to position [503, 0]
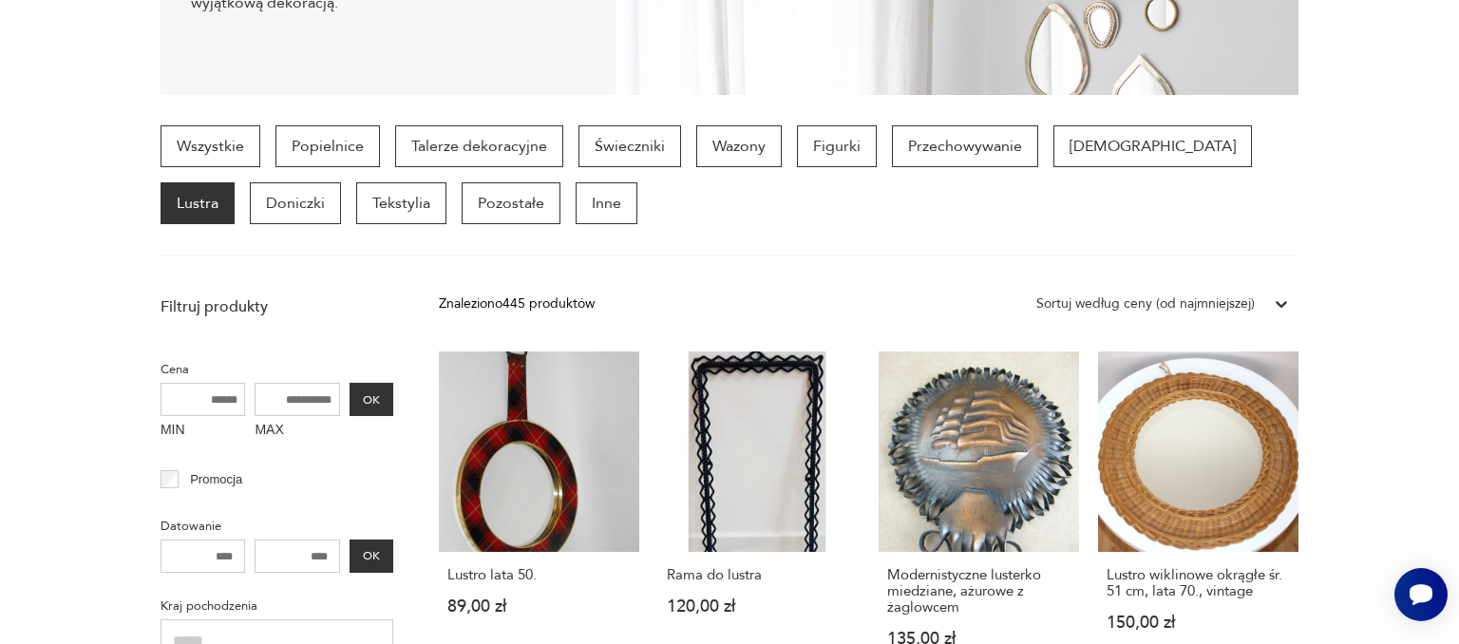
click at [235, 182] on p "Lustra" at bounding box center [198, 203] width 74 height 42
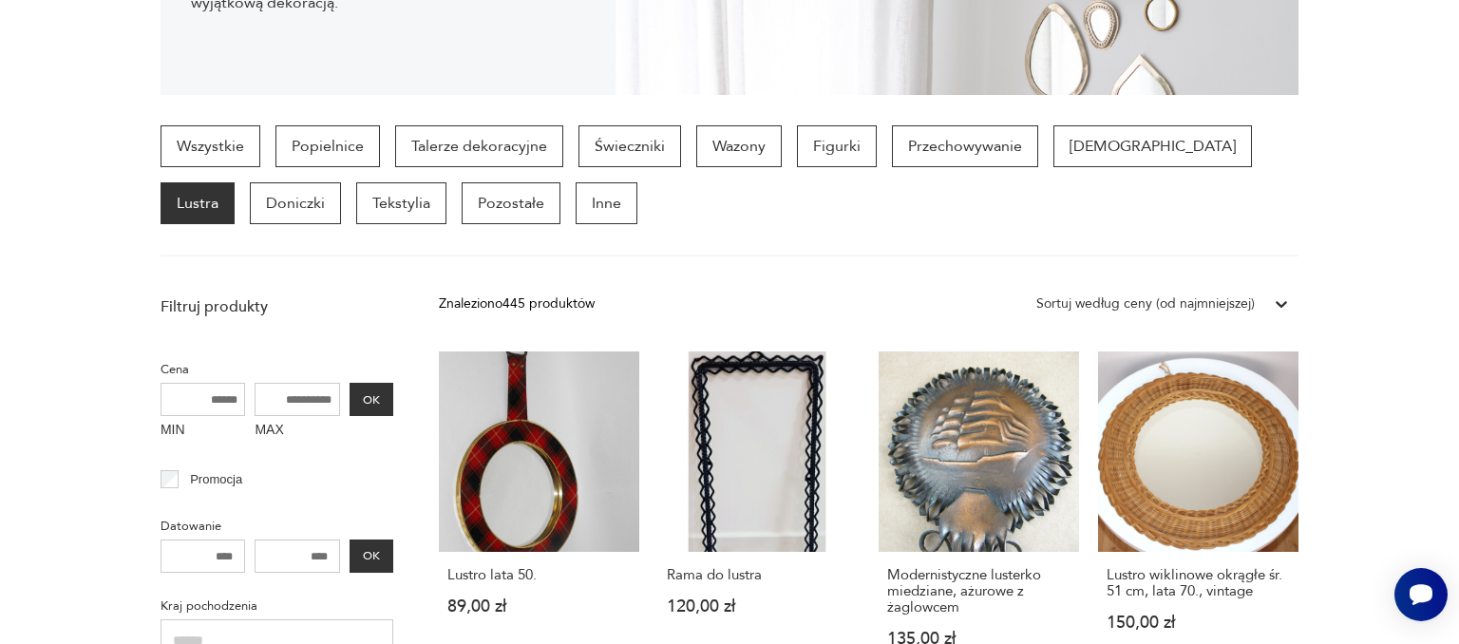
click at [235, 182] on p "Lustra" at bounding box center [198, 203] width 74 height 42
click at [1424, 196] on section "Wszystkie Popielnice Talerze dekoracyjne Świeczniki Wazony Figurki Przechowywan…" at bounding box center [729, 190] width 1459 height 131
